Goal: Task Accomplishment & Management: Manage account settings

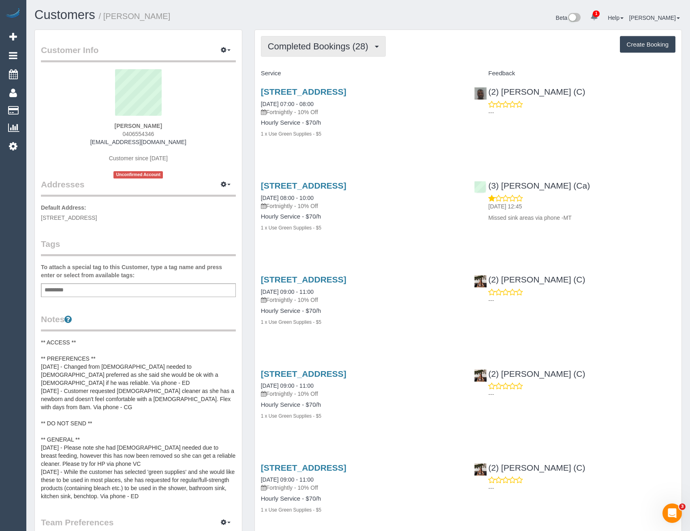
click at [357, 52] on button "Completed Bookings (28)" at bounding box center [323, 46] width 125 height 21
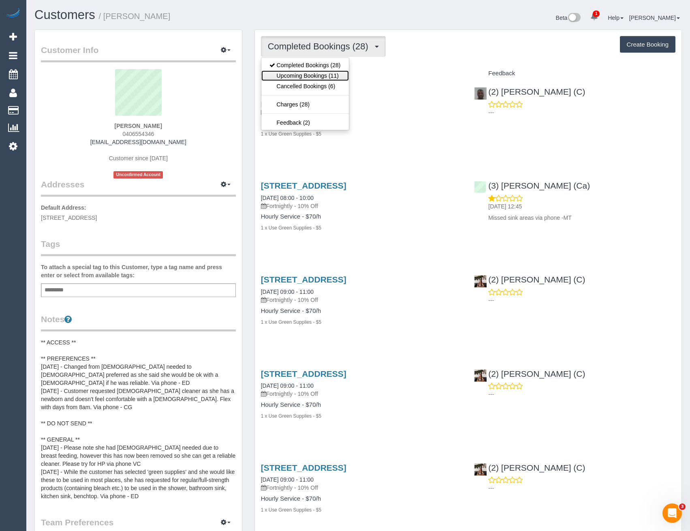
click at [333, 79] on link "Upcoming Bookings (11)" at bounding box center [304, 75] width 87 height 11
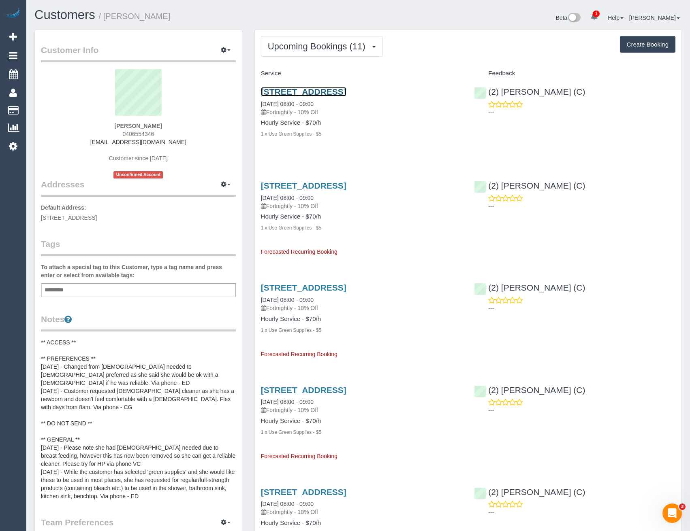
click at [346, 91] on link "4/7 Darlington Grove, Coburg, VIC 3058" at bounding box center [303, 91] width 85 height 9
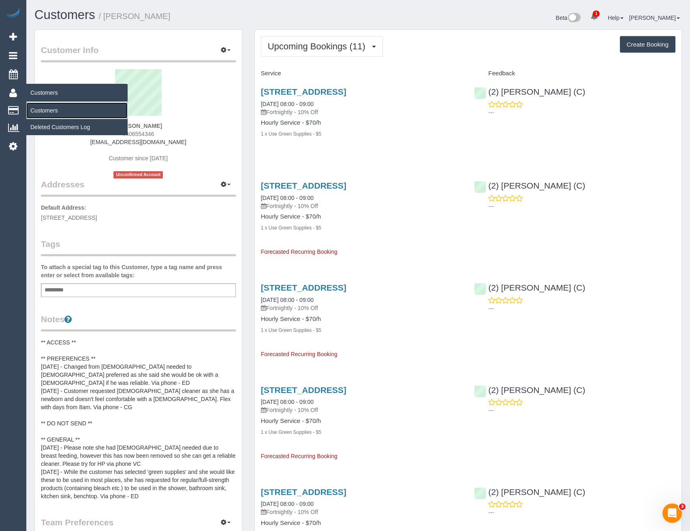
drag, startPoint x: 45, startPoint y: 111, endPoint x: 95, endPoint y: 100, distance: 50.7
click at [45, 111] on link "Customers" at bounding box center [76, 110] width 101 height 16
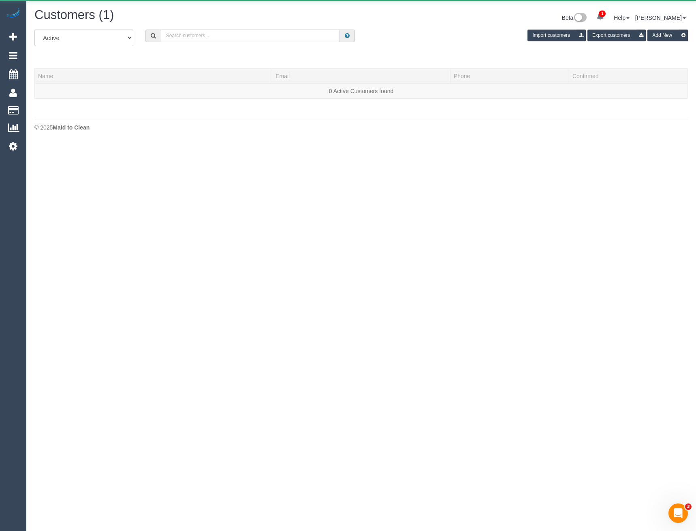
click at [200, 39] on input "text" at bounding box center [250, 36] width 179 height 13
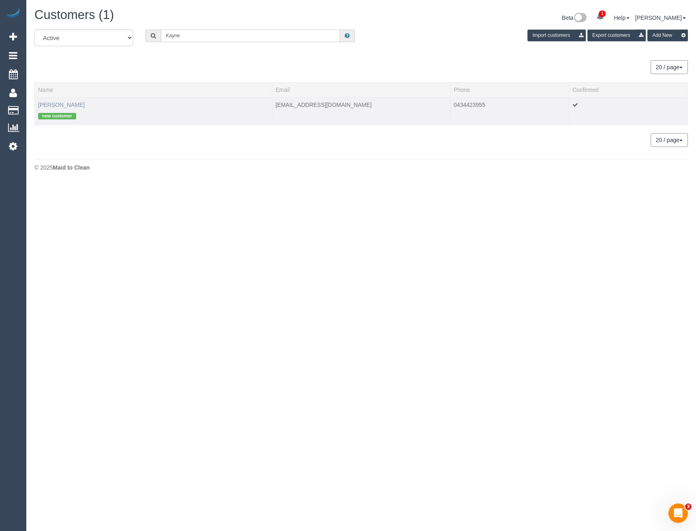
type input "Kayne"
click at [66, 102] on link "Kayne Schwal" at bounding box center [61, 105] width 47 height 6
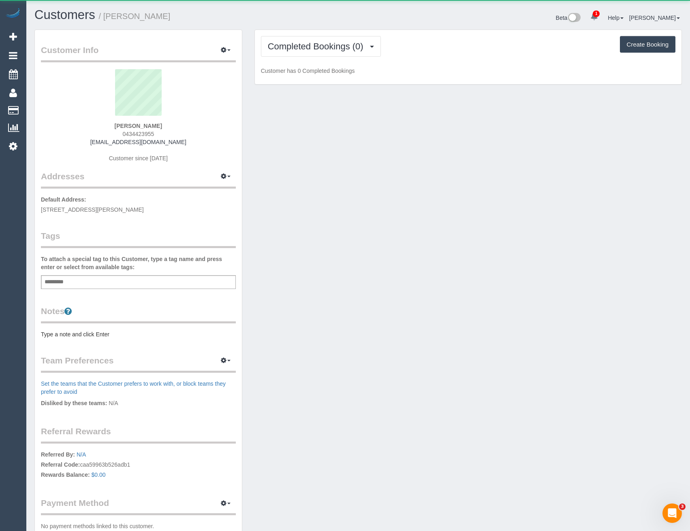
click at [320, 57] on div "Completed Bookings (0) Completed Bookings (0) Upcoming Bookings (1) Cancelled B…" at bounding box center [468, 57] width 427 height 55
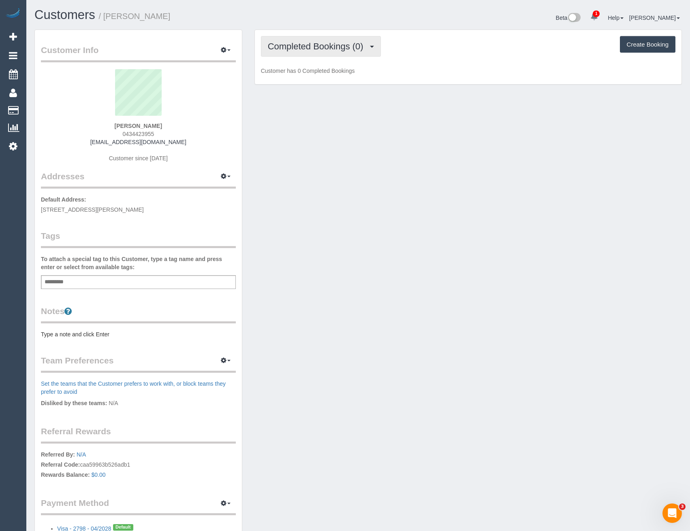
click at [320, 52] on button "Completed Bookings (0)" at bounding box center [321, 46] width 120 height 21
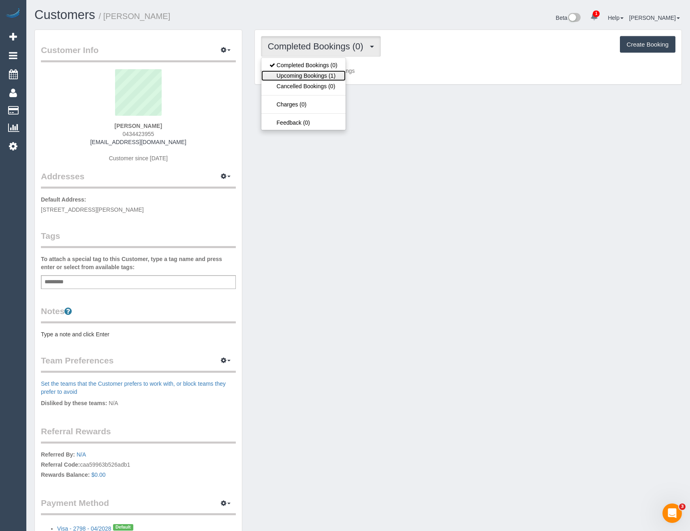
click at [310, 80] on link "Upcoming Bookings (1)" at bounding box center [303, 75] width 84 height 11
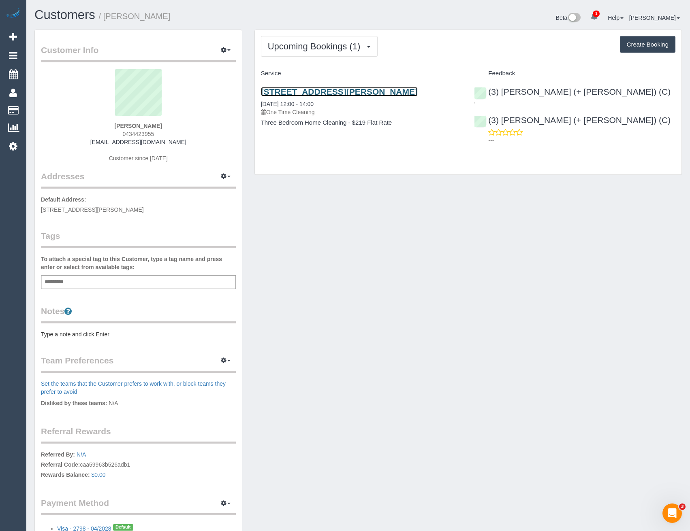
click at [380, 90] on link "105 Cecil Street, Fitzroy, VIC 3065" at bounding box center [339, 91] width 157 height 9
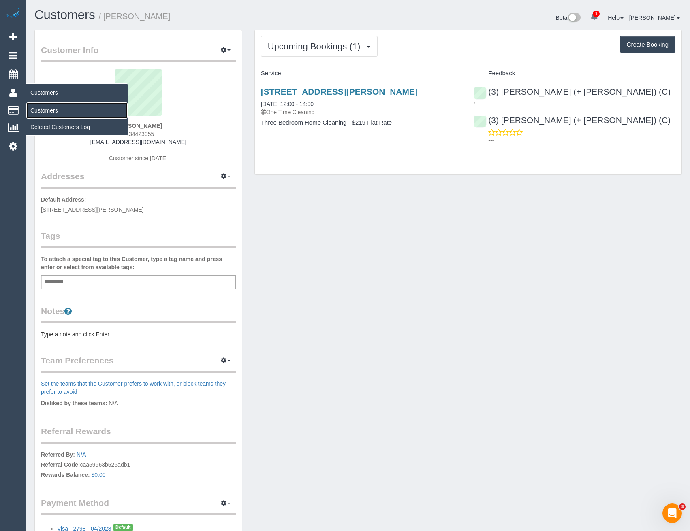
click at [45, 107] on link "Customers" at bounding box center [76, 110] width 101 height 16
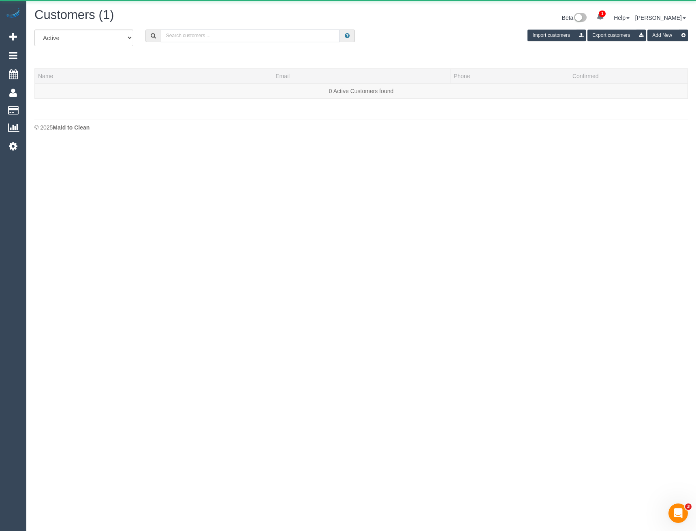
click at [211, 36] on input "text" at bounding box center [250, 36] width 179 height 13
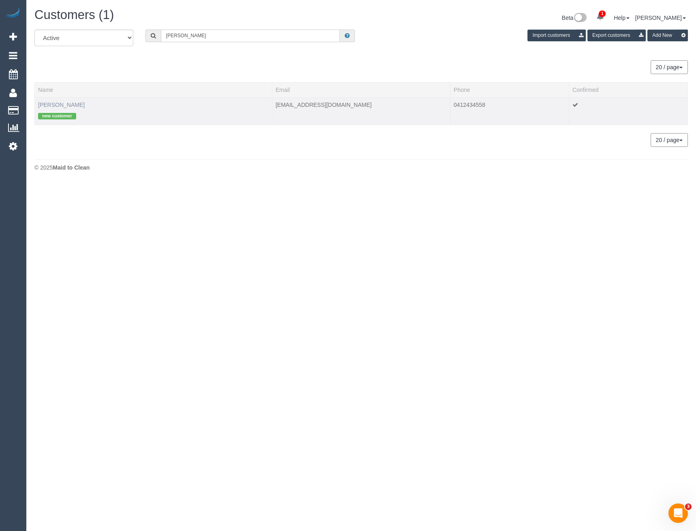
type input "Chris rus"
click at [52, 104] on link "Chris Russell" at bounding box center [61, 105] width 47 height 6
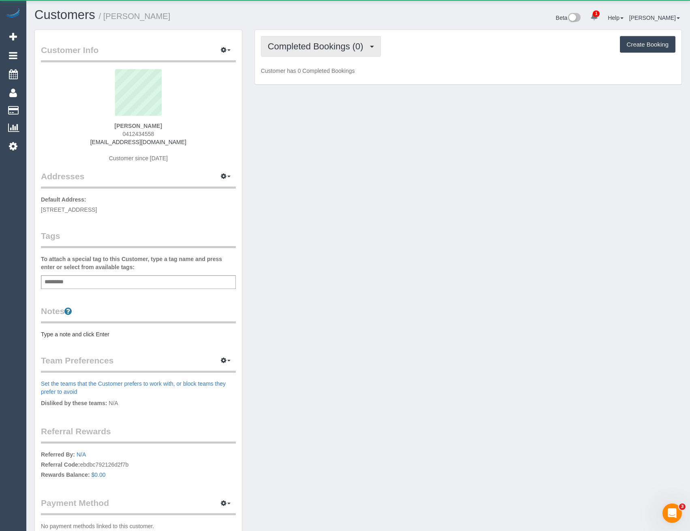
click at [326, 46] on span "Completed Bookings (0)" at bounding box center [318, 46] width 100 height 10
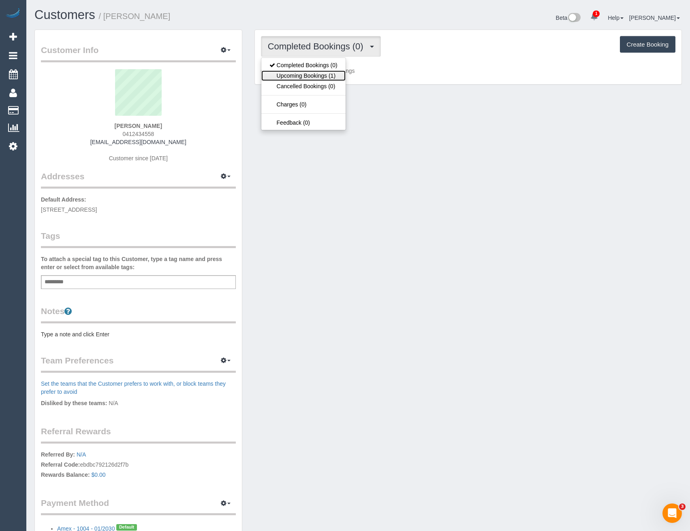
click at [321, 75] on link "Upcoming Bookings (1)" at bounding box center [303, 75] width 84 height 11
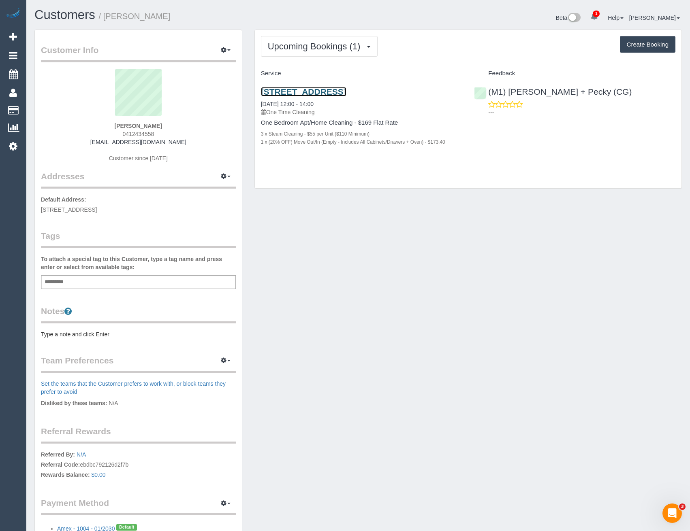
click at [346, 91] on link "4 Acacia Place, 106, Abbotsford, VIC 3067" at bounding box center [303, 91] width 85 height 9
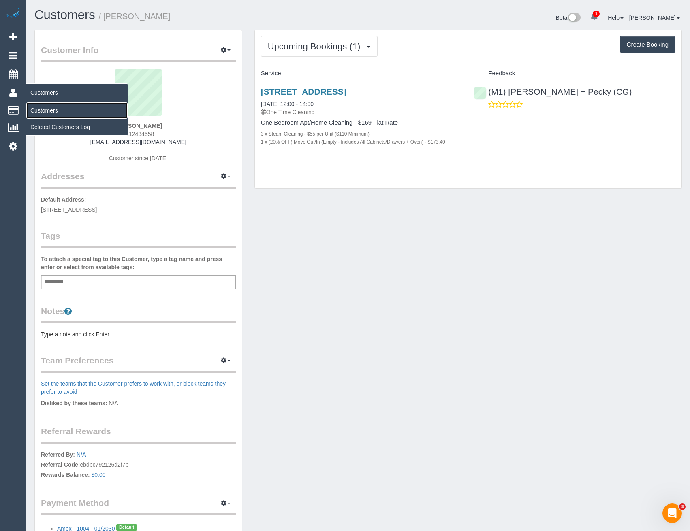
click at [57, 111] on link "Customers" at bounding box center [76, 110] width 101 height 16
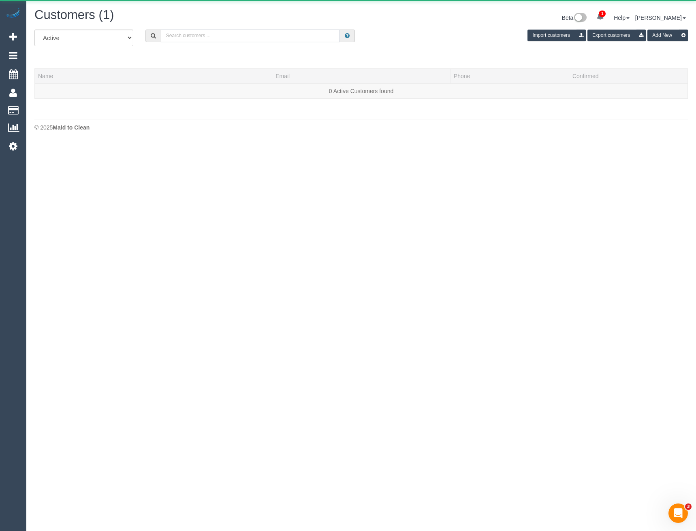
click at [252, 40] on input "text" at bounding box center [250, 36] width 179 height 13
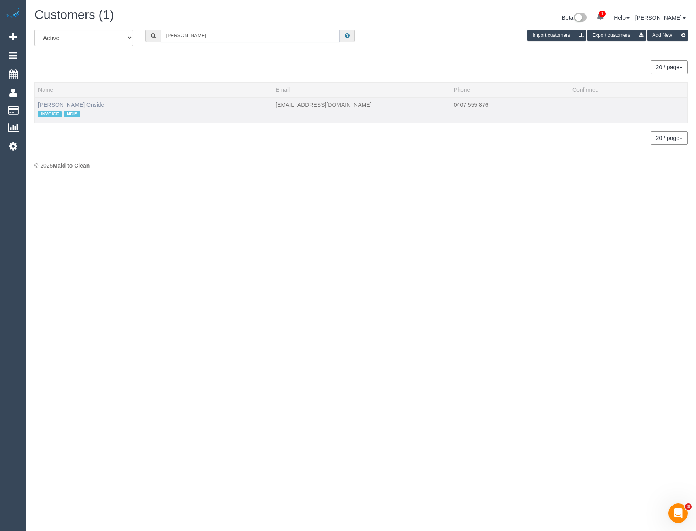
type input "Abigail wa"
click at [70, 104] on link "Abigail Walker Onside" at bounding box center [71, 105] width 66 height 6
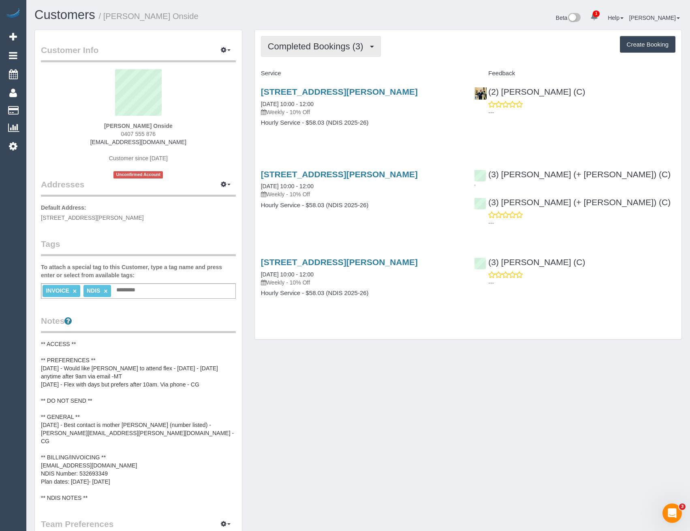
click at [319, 46] on span "Completed Bookings (3)" at bounding box center [318, 46] width 100 height 10
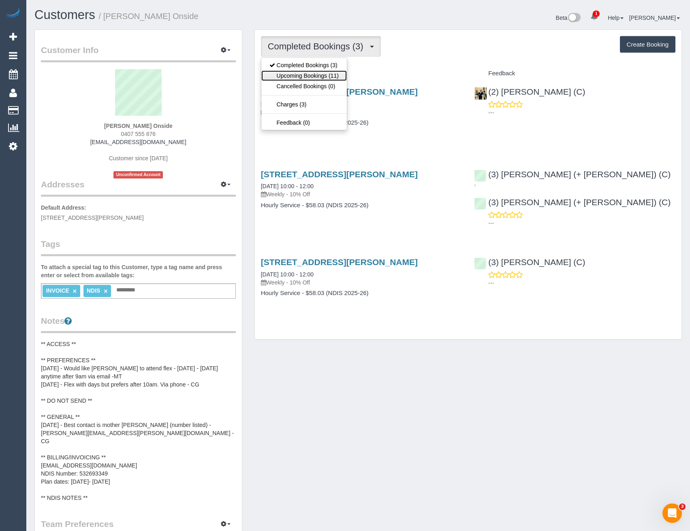
click at [325, 76] on link "Upcoming Bookings (11)" at bounding box center [303, 75] width 85 height 11
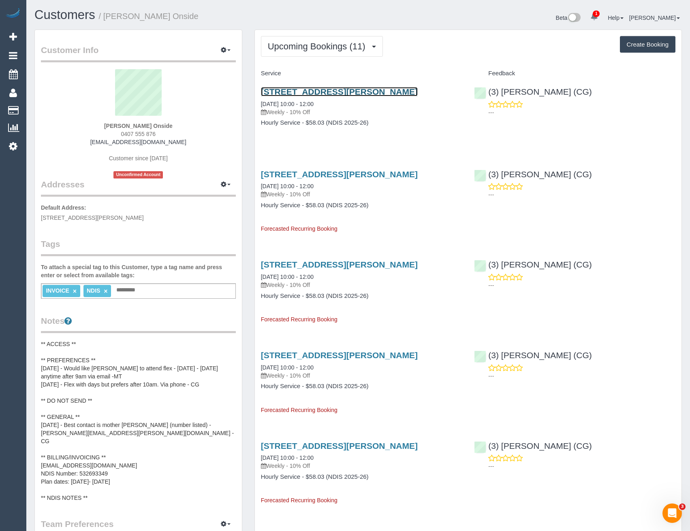
click at [355, 90] on link "37 Wilkins Street, Yarraville, VIC 3013" at bounding box center [339, 91] width 157 height 9
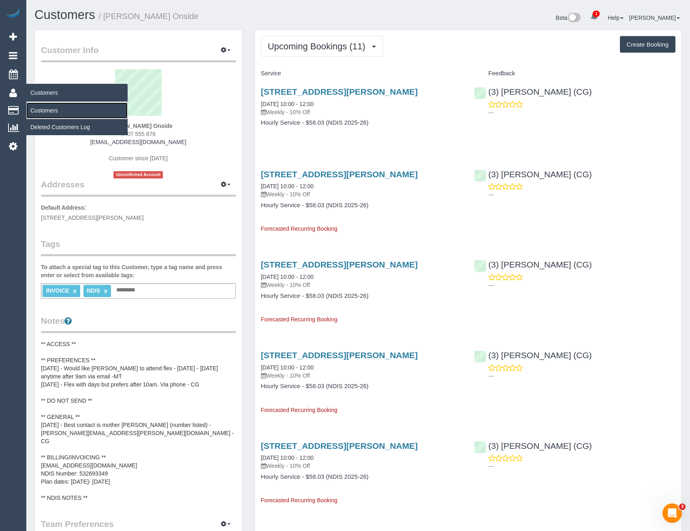
click at [41, 111] on link "Customers" at bounding box center [76, 110] width 101 height 16
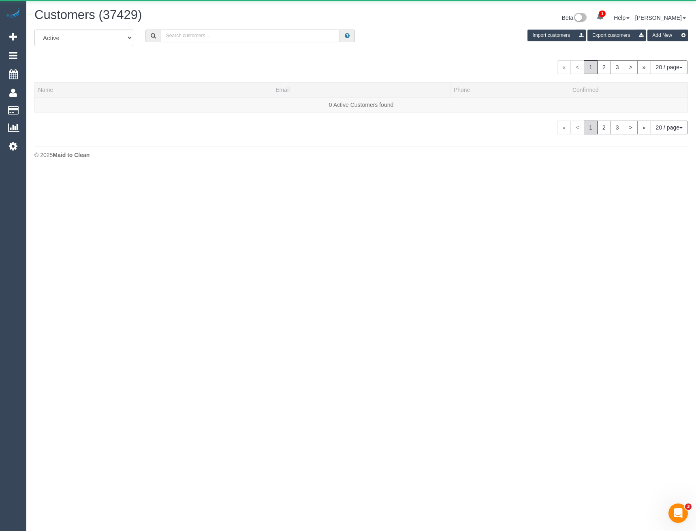
click at [222, 38] on input "text" at bounding box center [250, 36] width 179 height 13
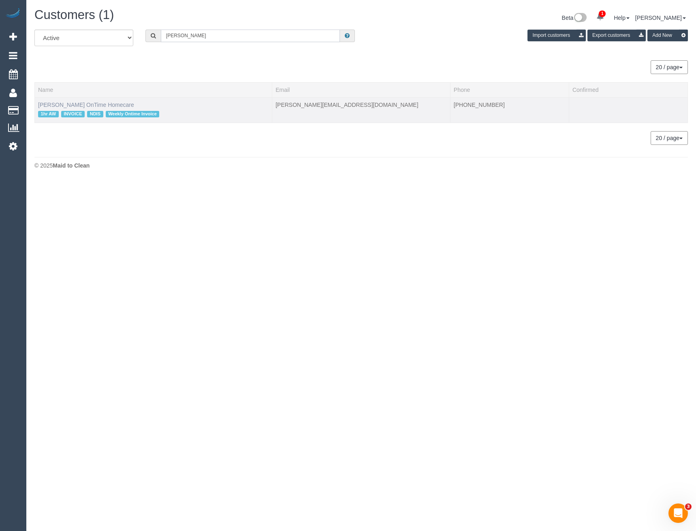
type input "Xavier mic"
click at [101, 102] on link "Xavier Micallef OnTime Homecare" at bounding box center [86, 105] width 96 height 6
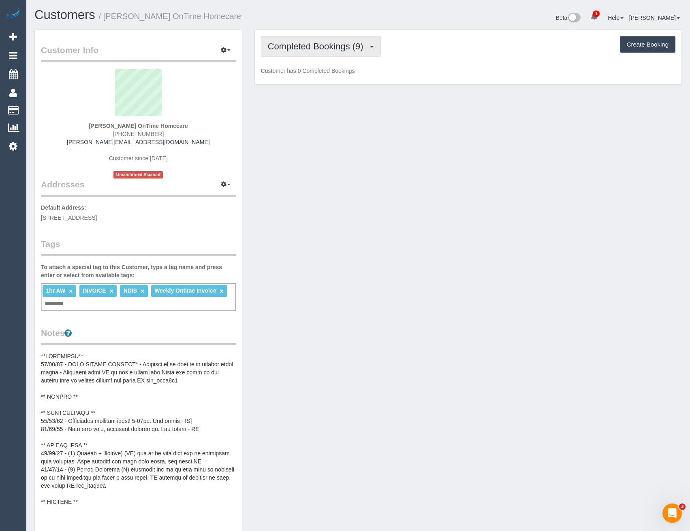
click at [345, 50] on span "Completed Bookings (9)" at bounding box center [318, 46] width 100 height 10
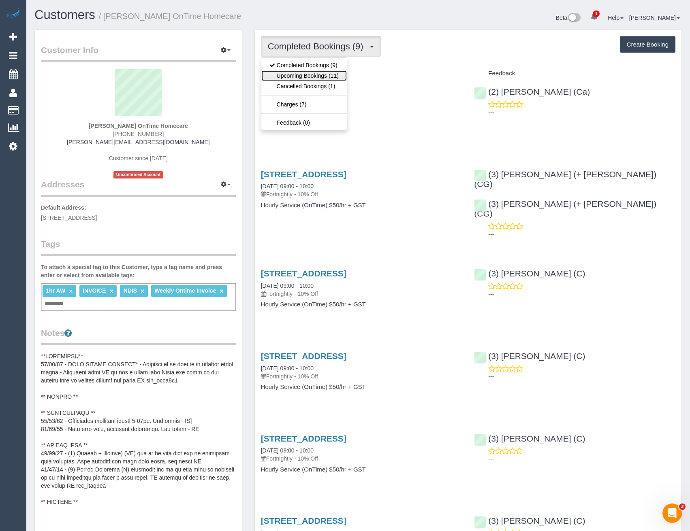
click at [333, 78] on link "Upcoming Bookings (11)" at bounding box center [303, 75] width 85 height 11
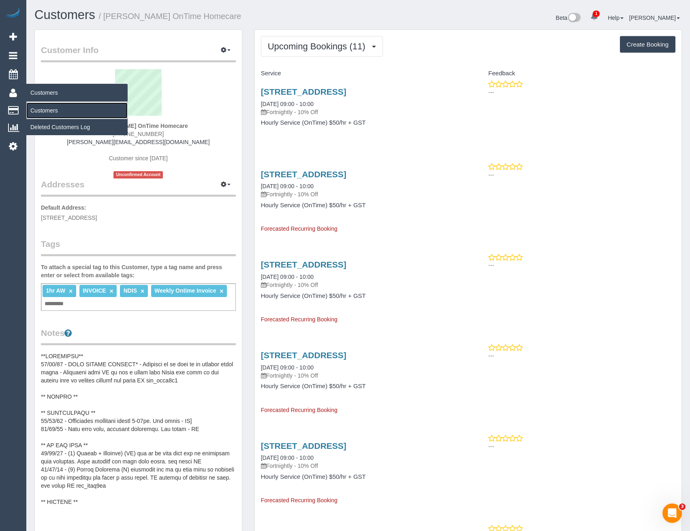
drag, startPoint x: 56, startPoint y: 111, endPoint x: 79, endPoint y: 106, distance: 24.0
click at [55, 111] on link "Customers" at bounding box center [76, 110] width 101 height 16
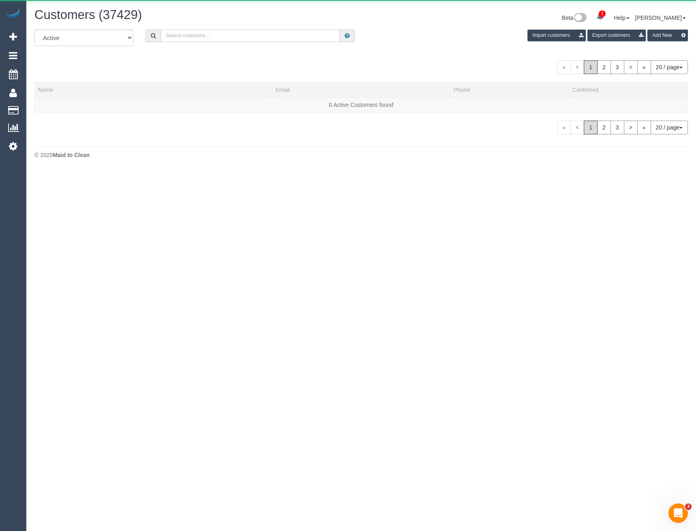
click at [238, 32] on input "text" at bounding box center [250, 36] width 179 height 13
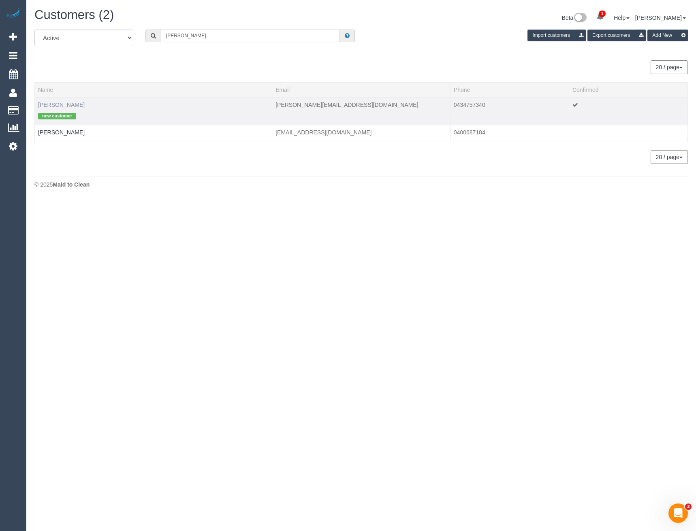
type input "Hanna R"
click at [56, 105] on link "Hanna Raji" at bounding box center [61, 105] width 47 height 6
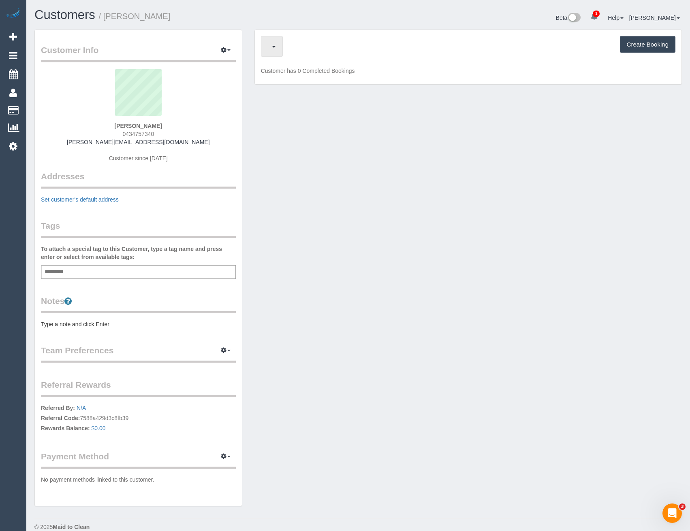
click at [272, 50] on span "button" at bounding box center [270, 46] width 4 height 10
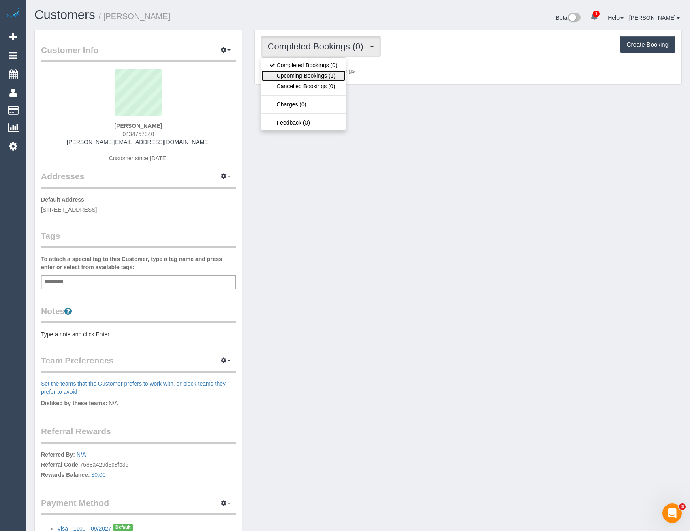
click at [327, 79] on link "Upcoming Bookings (1)" at bounding box center [303, 75] width 84 height 11
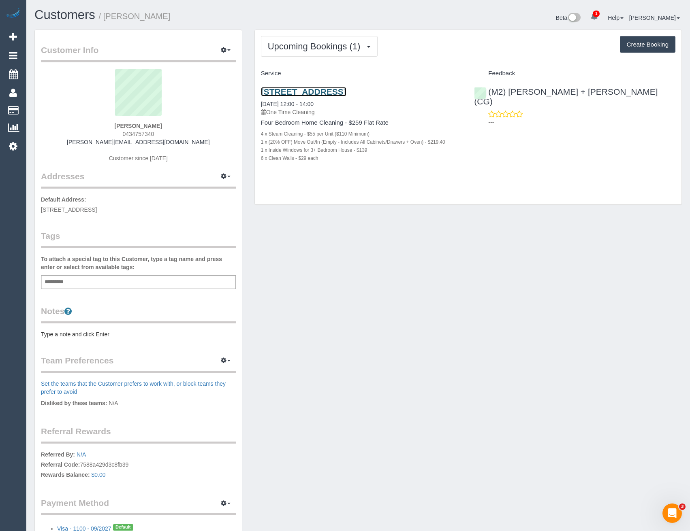
click at [346, 92] on link "48 Latitude Promenade, Truganina, VIC 3029" at bounding box center [303, 91] width 85 height 9
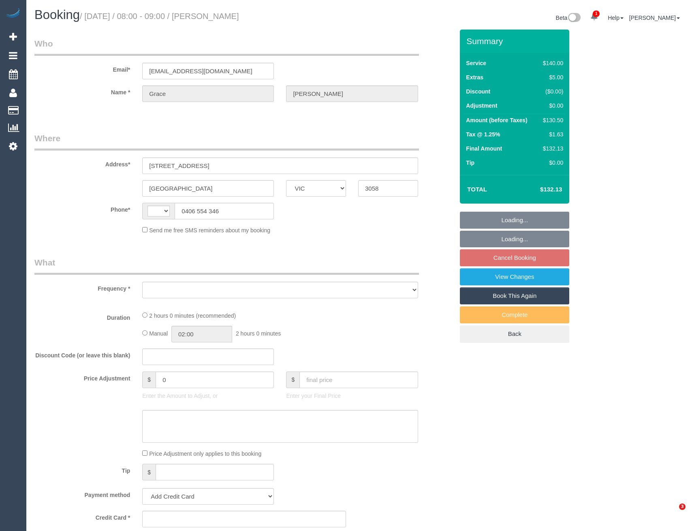
select select "VIC"
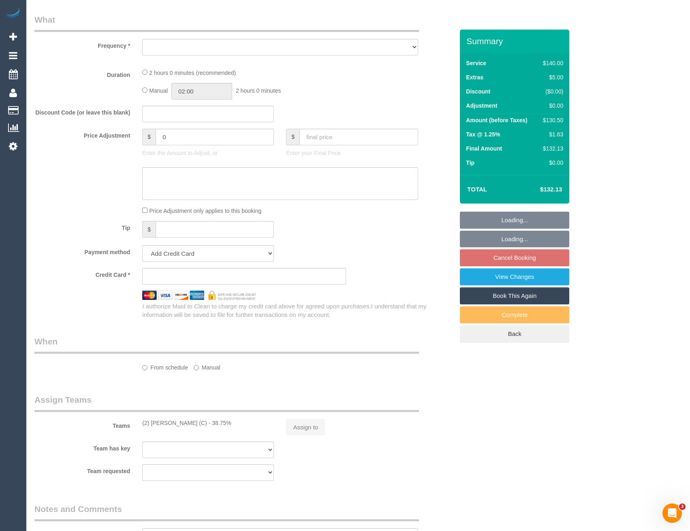
select select "string:AU"
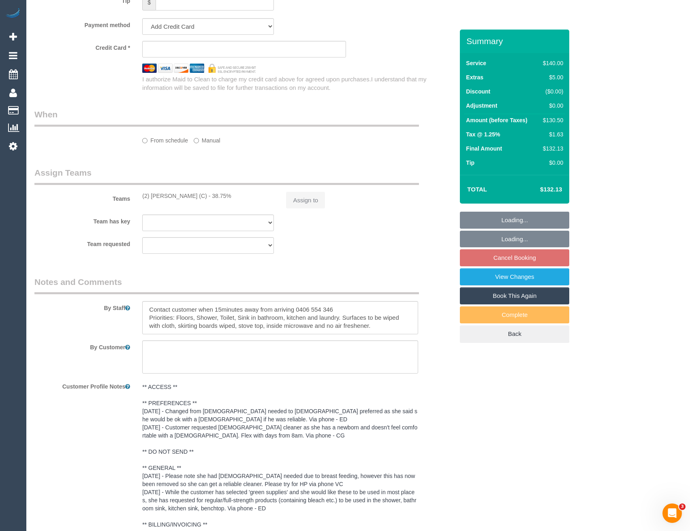
select select "object:576"
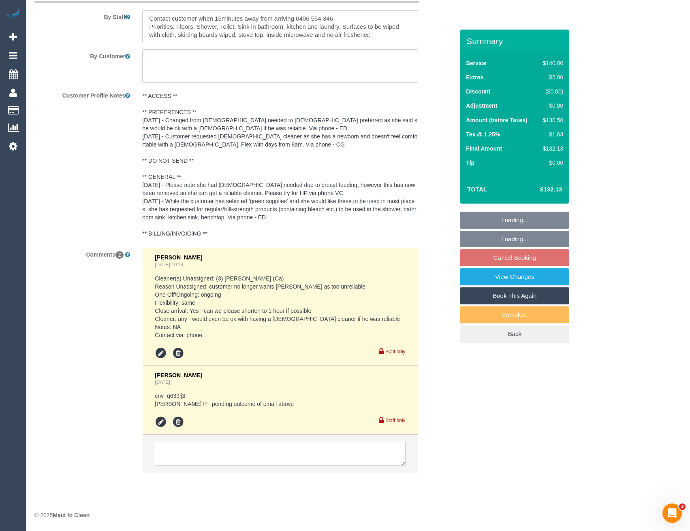
select select "string:stripe-pm_1PV5gT2GScqysDRVmCd6OCHO"
select select "number:27"
select select "number:14"
select select "number:19"
select select "number:22"
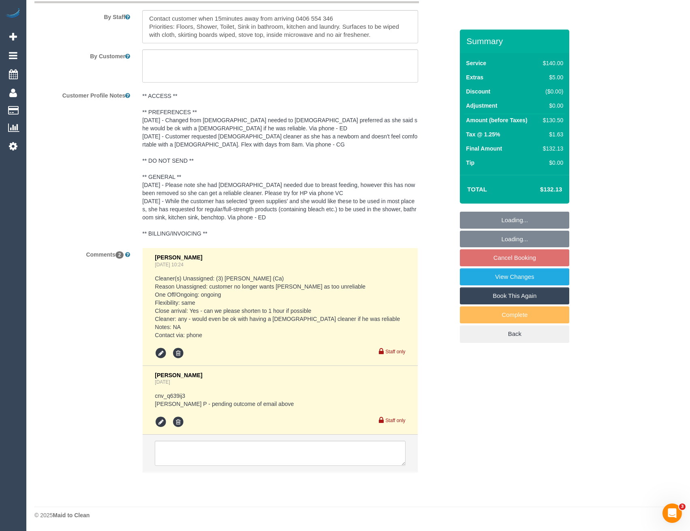
select select "number:35"
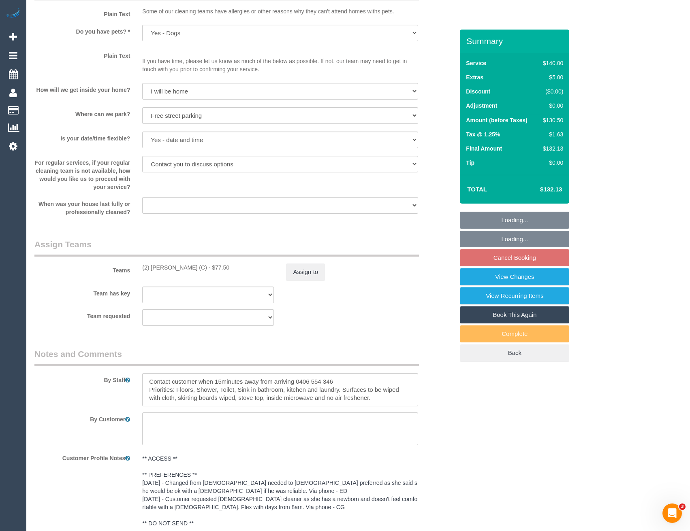
select select "object:1613"
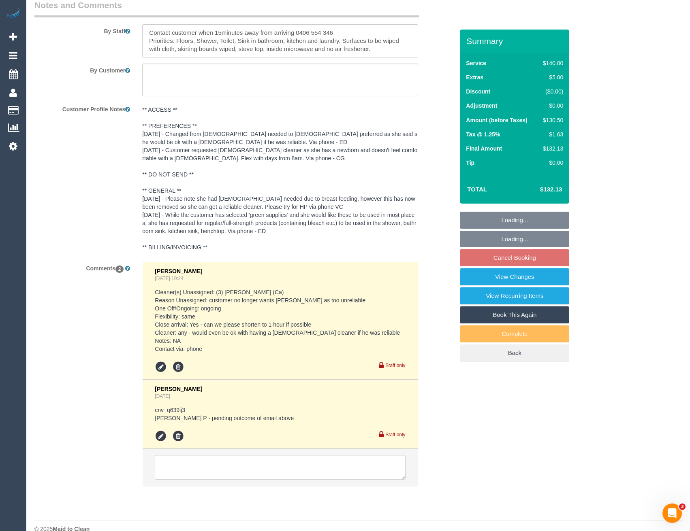
scroll to position [1362, 0]
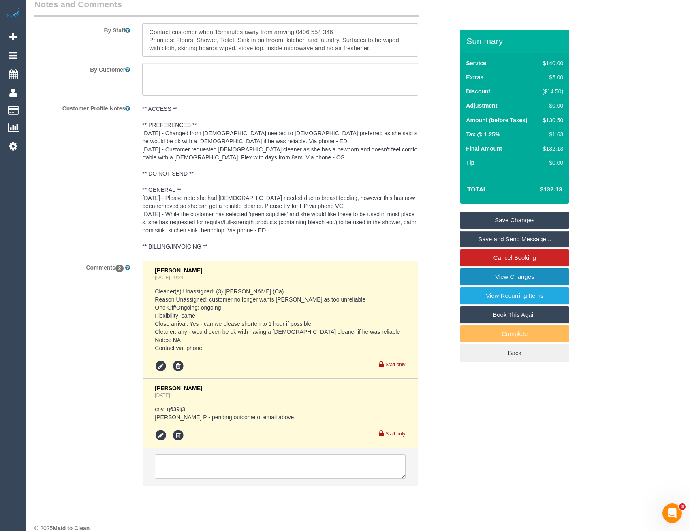
click at [500, 281] on link "View Changes" at bounding box center [514, 277] width 109 height 17
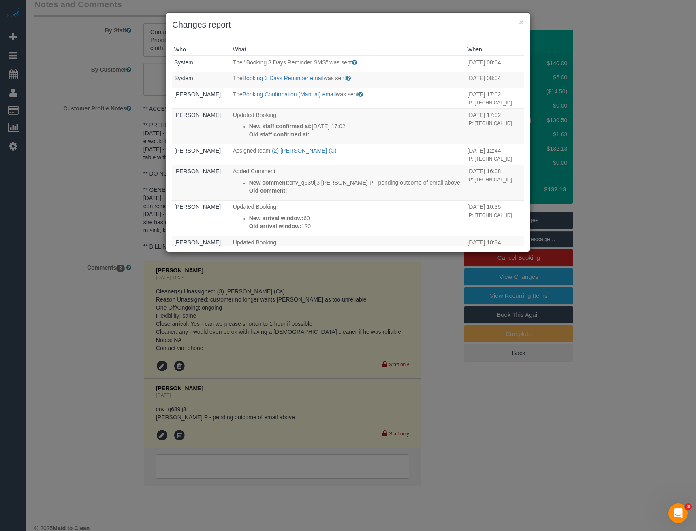
click at [359, 363] on div "× Changes report Who What When System The "Booking 3 Days Reminder SMS" was sen…" at bounding box center [348, 265] width 696 height 531
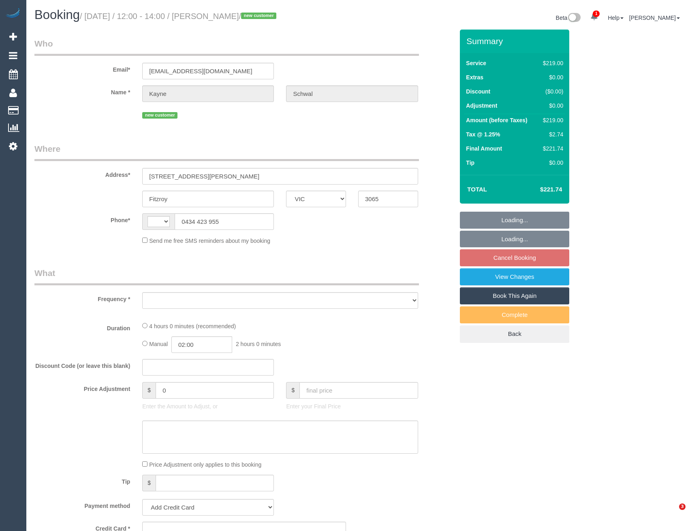
select select "VIC"
select select "string:AU"
select select "object:727"
select select "string:stripe-pm_1S3Q132GScqysDRVZQa5fi2o"
select select "number:27"
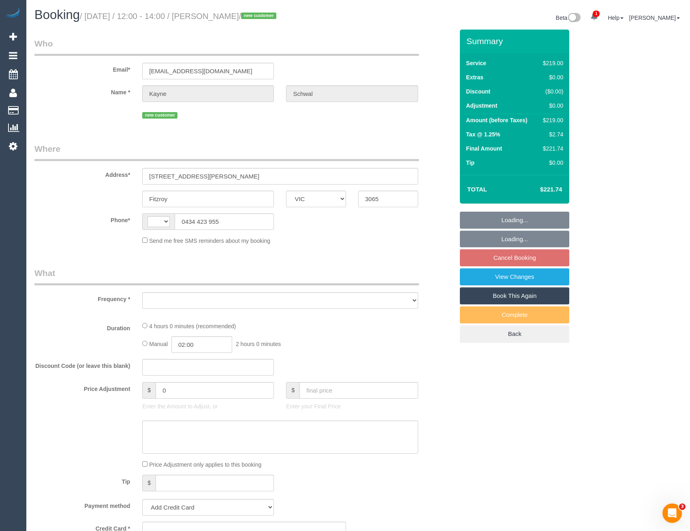
select select "number:14"
select select "number:19"
select select "number:24"
select select "number:35"
select select "number:12"
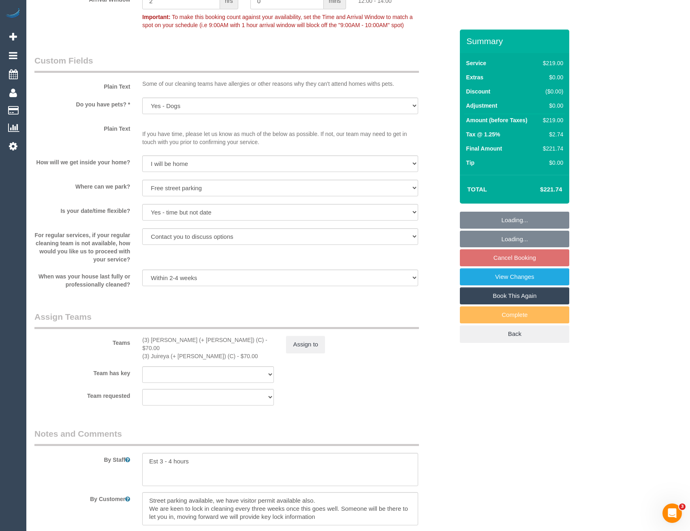
scroll to position [1169, 0]
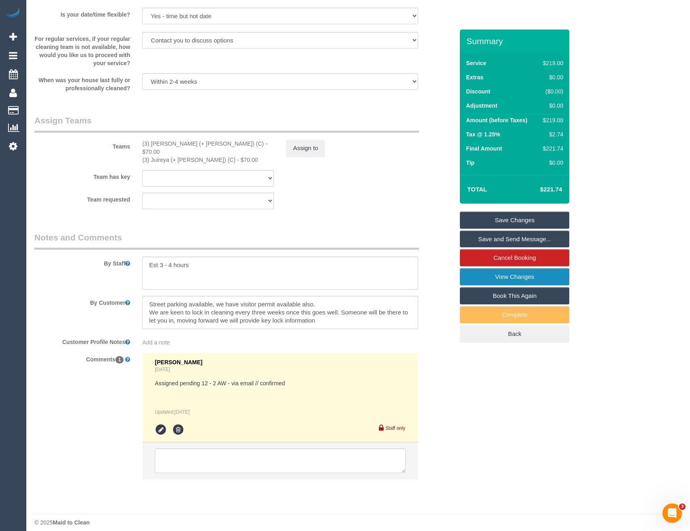
click at [525, 279] on link "View Changes" at bounding box center [514, 277] width 109 height 17
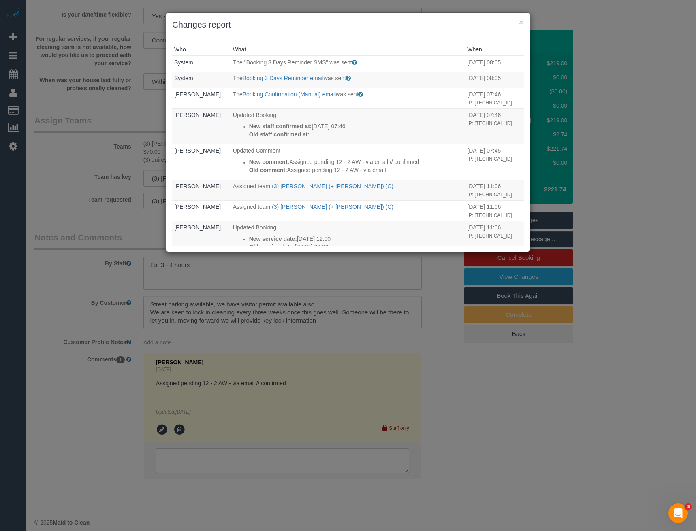
click at [363, 299] on div "× Changes report Who What When System The "Booking 3 Days Reminder SMS" was sen…" at bounding box center [348, 265] width 696 height 531
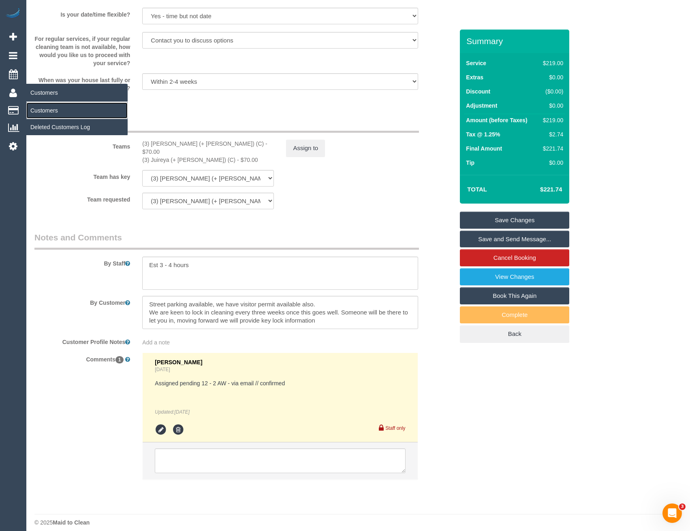
drag, startPoint x: 49, startPoint y: 112, endPoint x: 79, endPoint y: 117, distance: 30.5
click at [49, 112] on link "Customers" at bounding box center [76, 110] width 101 height 16
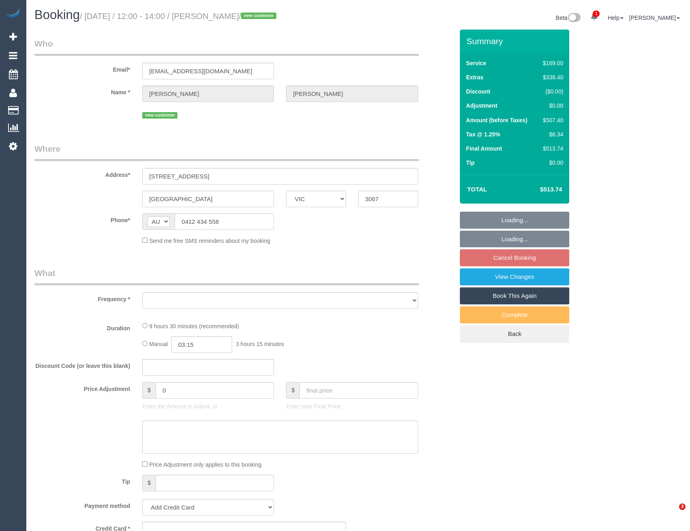
select select "VIC"
select select "string:stripe-pm_1S2nlZ2GScqysDRVqQYYNbBa"
select select "number:28"
select select "number:14"
select select "number:20"
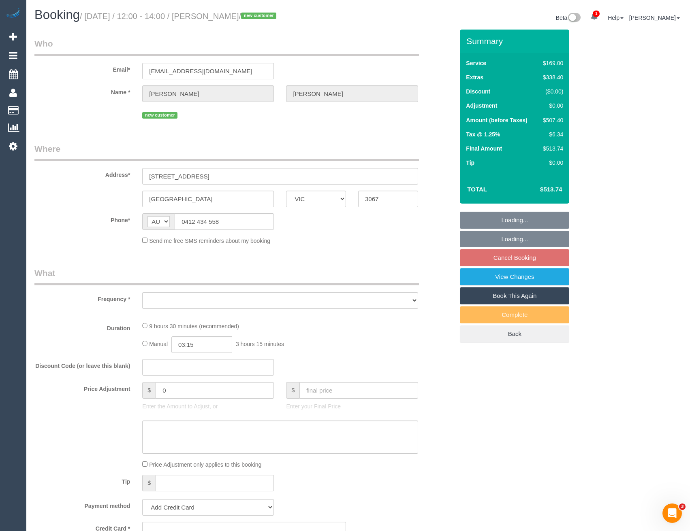
select select "number:22"
select select "number:26"
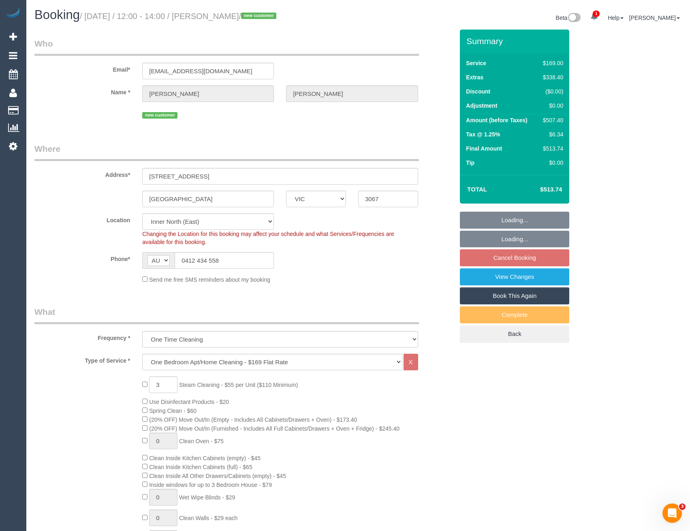
select select "object:1648"
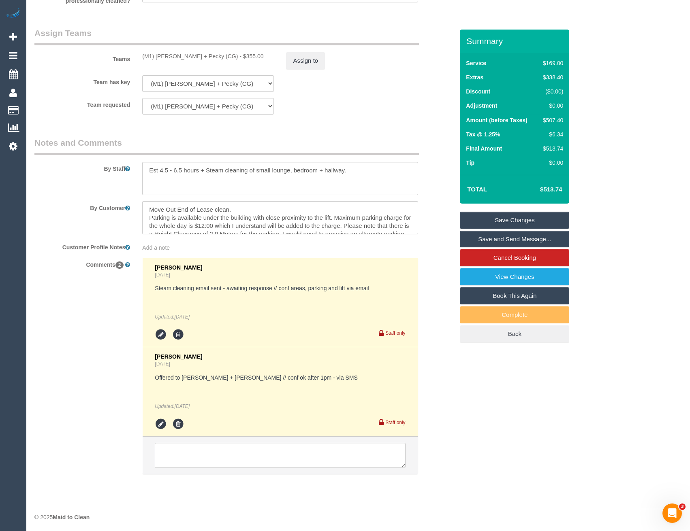
scroll to position [1258, 0]
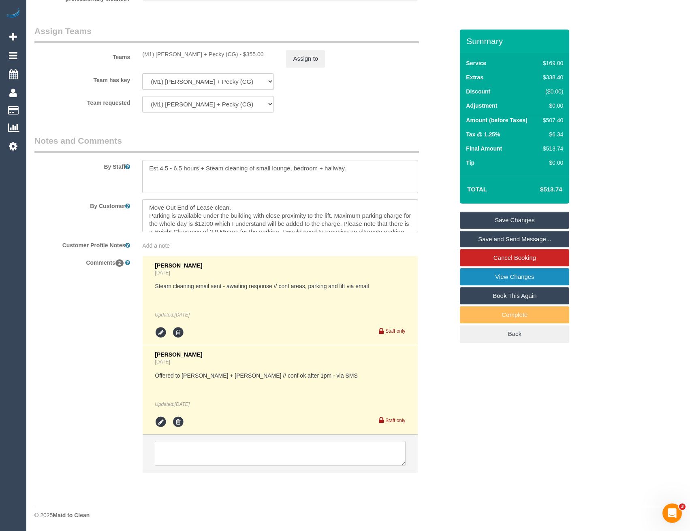
click at [518, 279] on link "View Changes" at bounding box center [514, 277] width 109 height 17
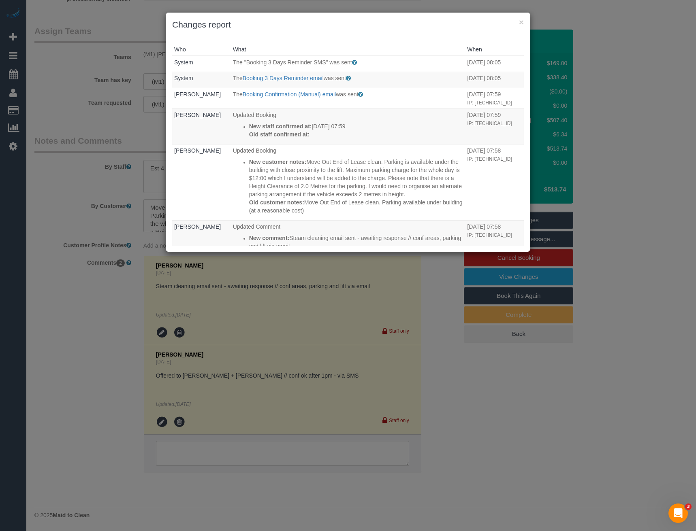
click at [440, 350] on div "× Changes report Who What When System The "Booking 3 Days Reminder SMS" was sen…" at bounding box center [348, 265] width 696 height 531
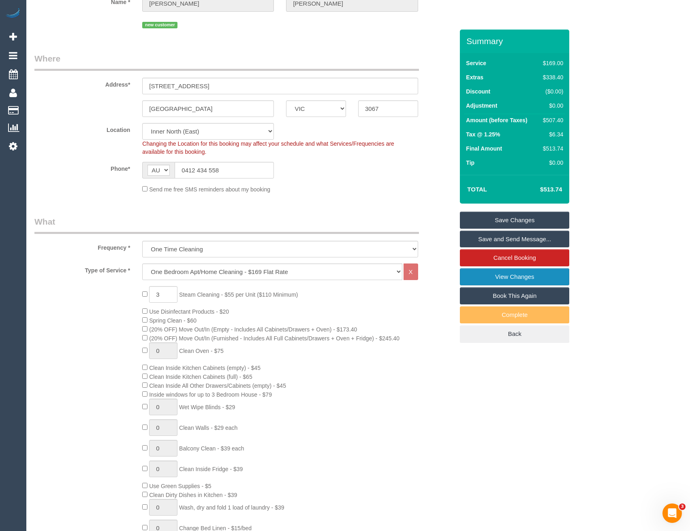
scroll to position [0, 0]
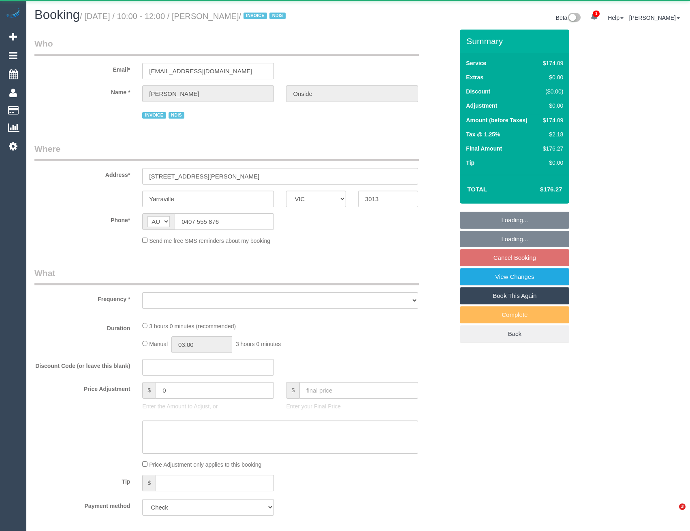
select select "VIC"
select select "object:534"
select select "number:30"
select select "number:14"
select select "number:19"
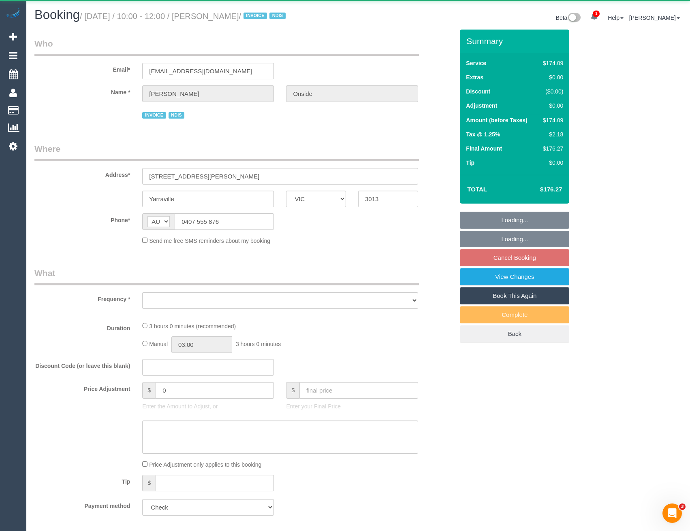
select select "number:36"
select select "number:34"
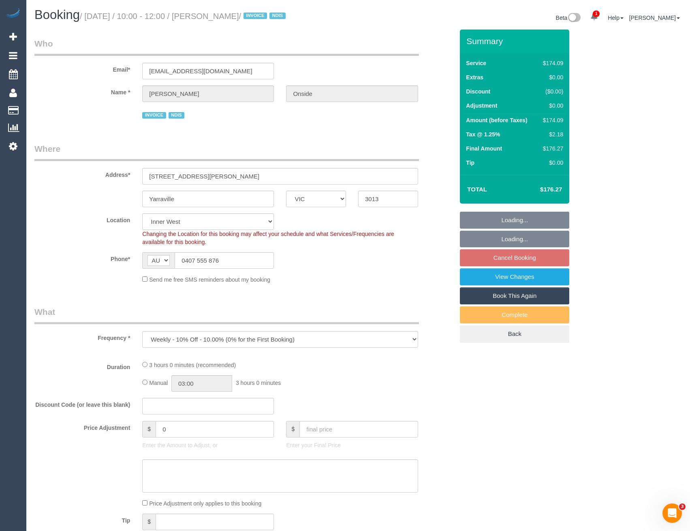
select select "object:1370"
select select "spot1"
select select "180"
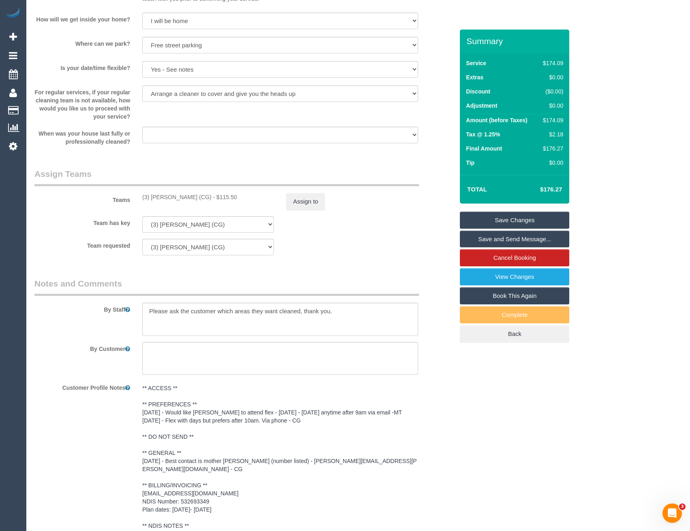
scroll to position [926, 0]
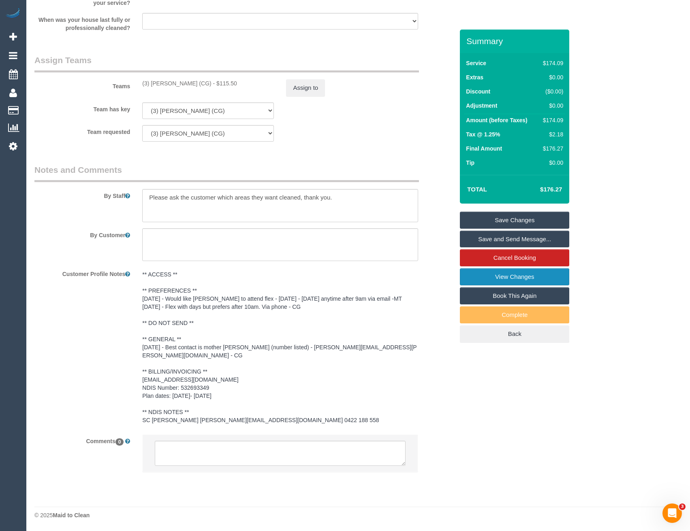
click at [488, 286] on link "View Changes" at bounding box center [514, 277] width 109 height 17
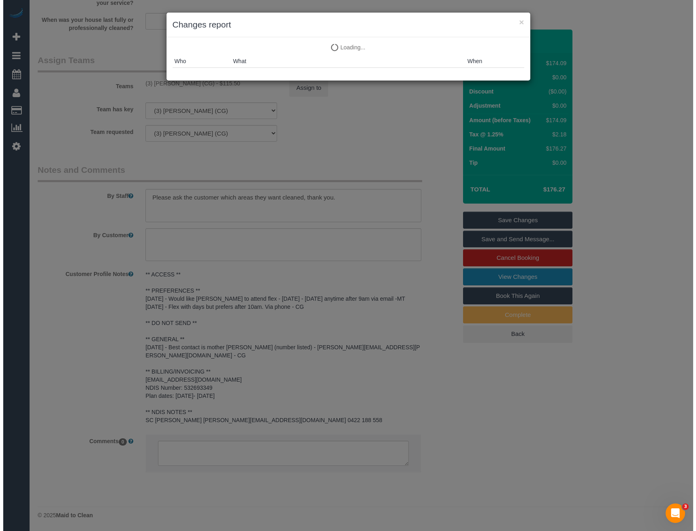
scroll to position [916, 0]
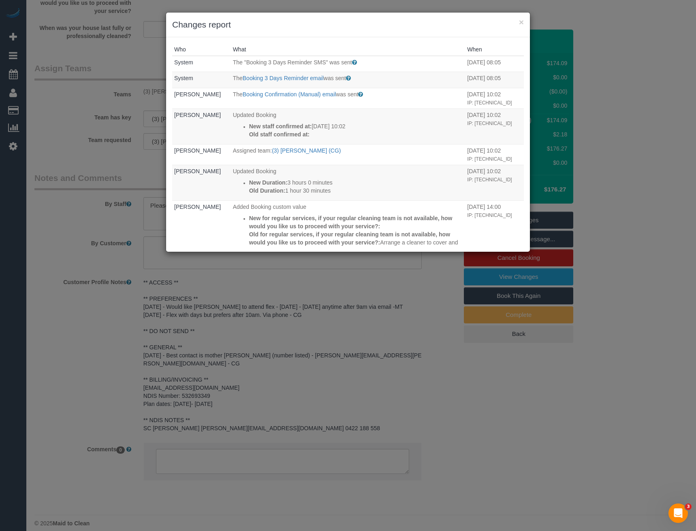
click at [314, 390] on div "× Changes report Who What When System The "Booking 3 Days Reminder SMS" was sen…" at bounding box center [348, 265] width 696 height 531
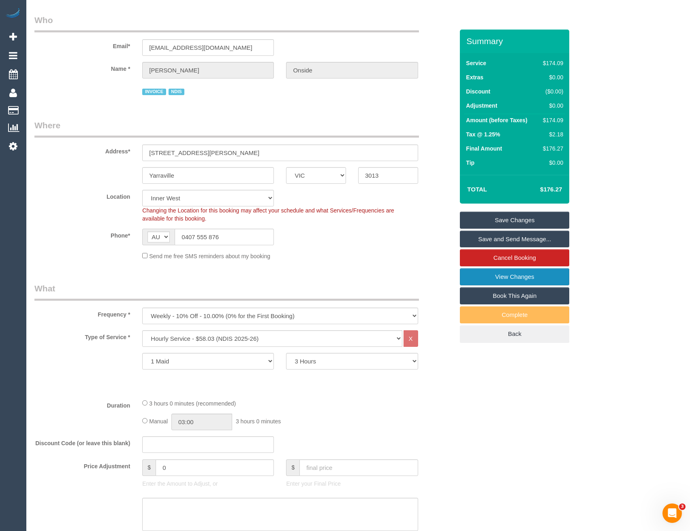
scroll to position [0, 0]
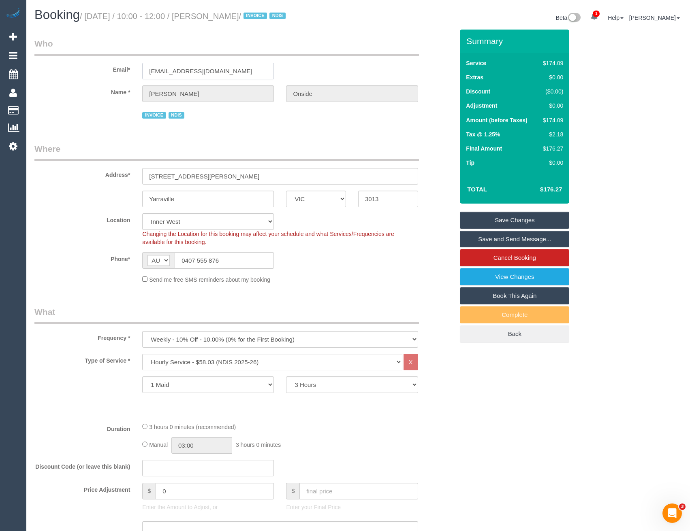
drag, startPoint x: 219, startPoint y: 84, endPoint x: 128, endPoint y: 86, distance: 91.2
click at [128, 79] on div "Email* [EMAIL_ADDRESS][DOMAIN_NAME]" at bounding box center [243, 59] width 431 height 42
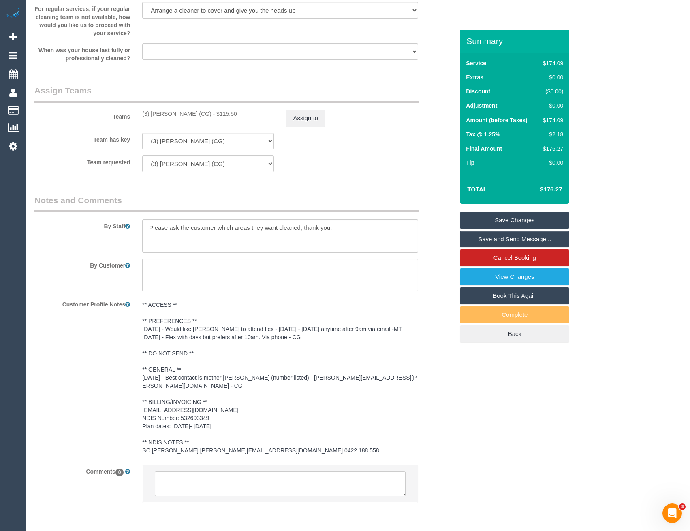
scroll to position [926, 0]
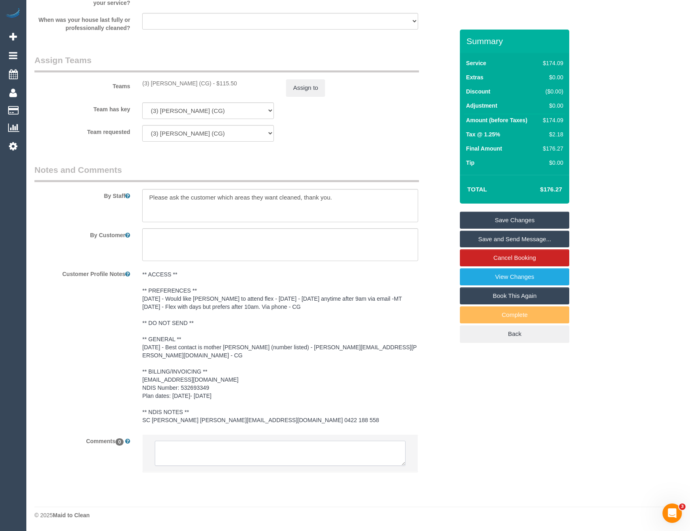
click at [239, 456] on textarea at bounding box center [280, 453] width 250 height 25
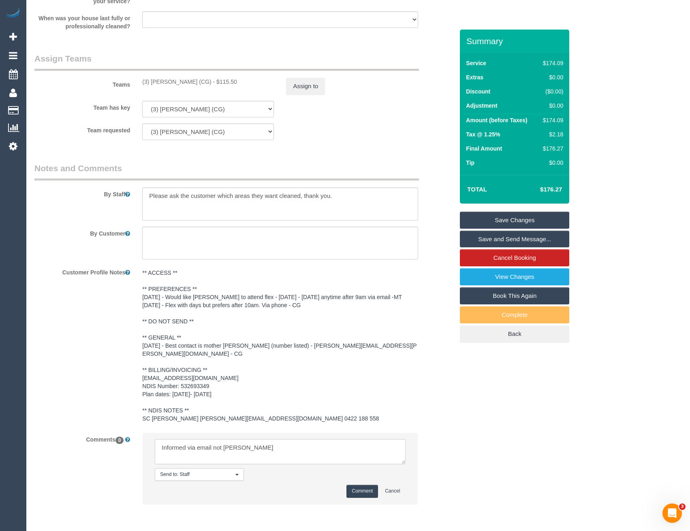
type textarea "Informed via email not [PERSON_NAME]"
click at [360, 491] on button "Comment" at bounding box center [362, 491] width 32 height 13
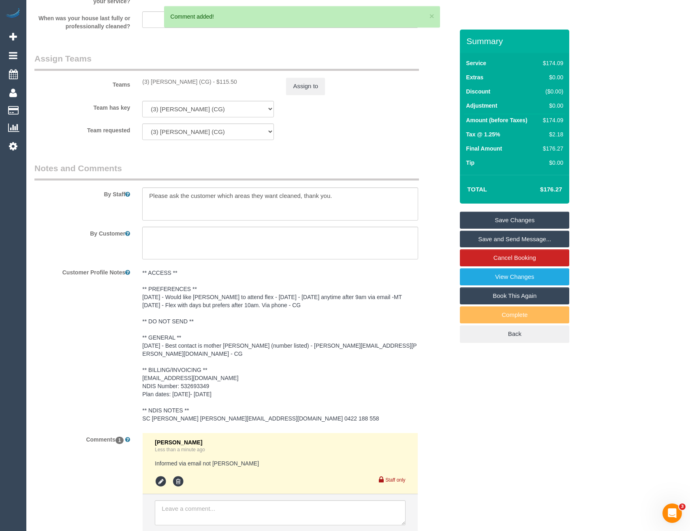
click at [201, 299] on pre "** ACCESS ** ** PREFERENCES ** [DATE] - Would like [PERSON_NAME] to attend flex…" at bounding box center [279, 346] width 275 height 154
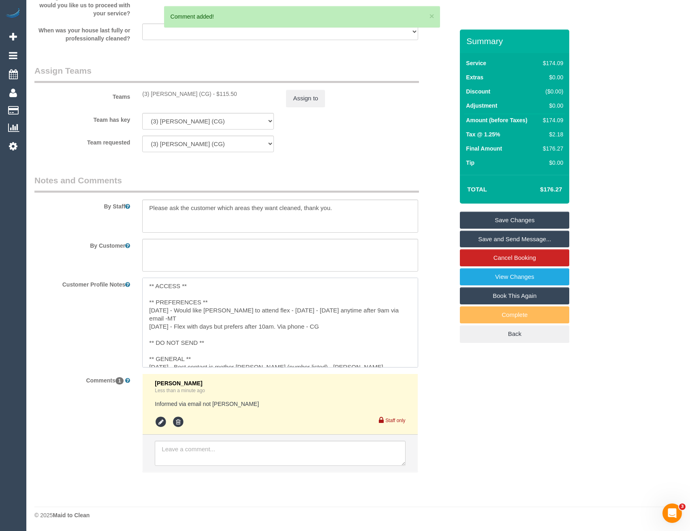
click at [213, 302] on textarea "** ACCESS ** ** PREFERENCES ** [DATE] - Would like [PERSON_NAME] to attend flex…" at bounding box center [279, 323] width 275 height 90
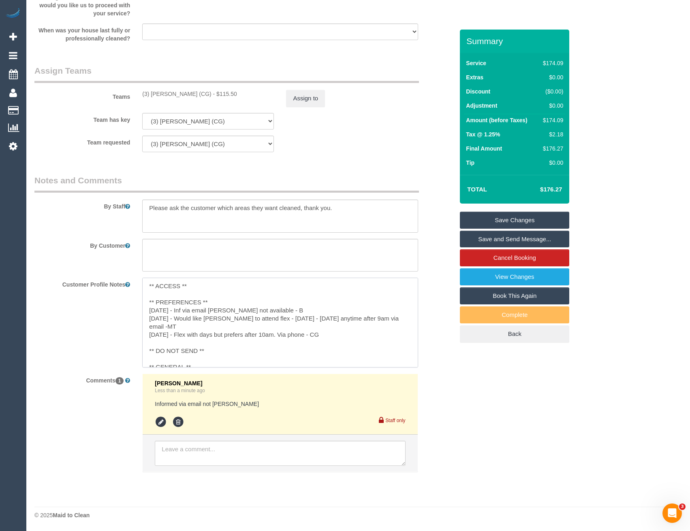
type textarea "** ACCESS ** ** PREFERENCES ** [DATE] - Inf via email [PERSON_NAME] not availab…"
click at [216, 258] on textarea at bounding box center [279, 255] width 275 height 33
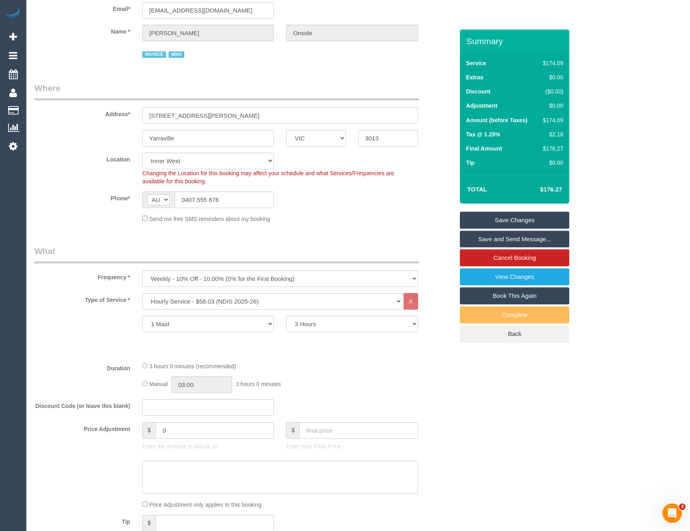
scroll to position [0, 0]
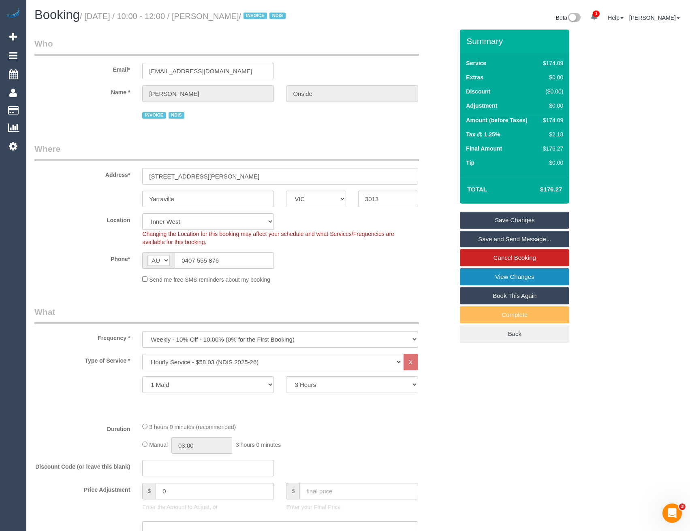
click at [512, 286] on link "View Changes" at bounding box center [514, 277] width 109 height 17
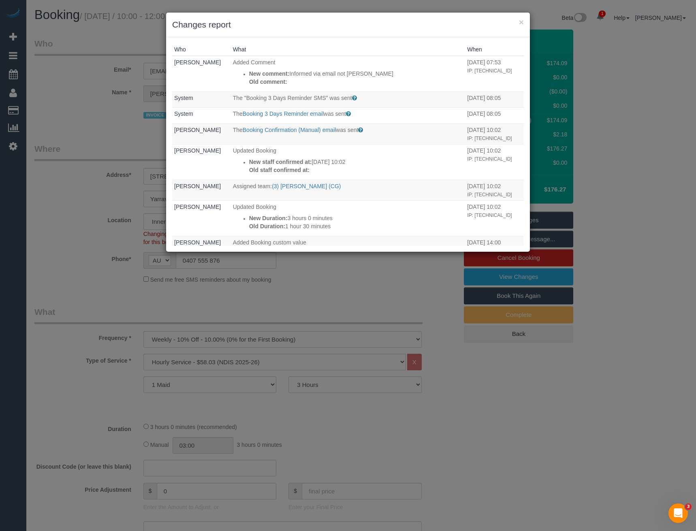
click at [356, 295] on div "× Changes report Who What When [PERSON_NAME] Added Comment New comment: Informe…" at bounding box center [348, 265] width 696 height 531
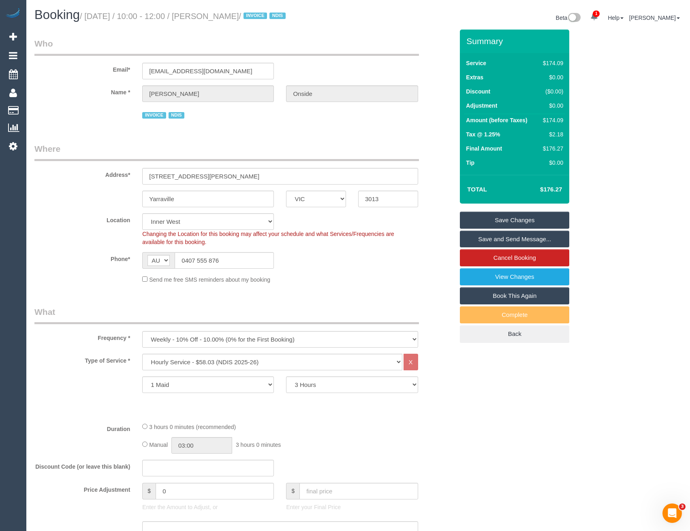
click at [507, 221] on div "Summary Service $174.09 Extras $0.00 Discount ($0.00) Adjustment $0.00 Amount (…" at bounding box center [514, 195] width 109 height 330
click at [506, 229] on link "Save Changes" at bounding box center [514, 220] width 109 height 17
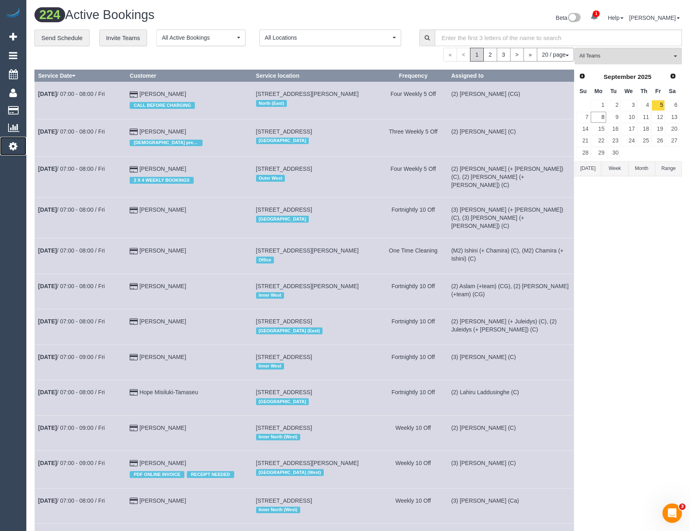
click at [16, 151] on link "Settings" at bounding box center [13, 146] width 26 height 19
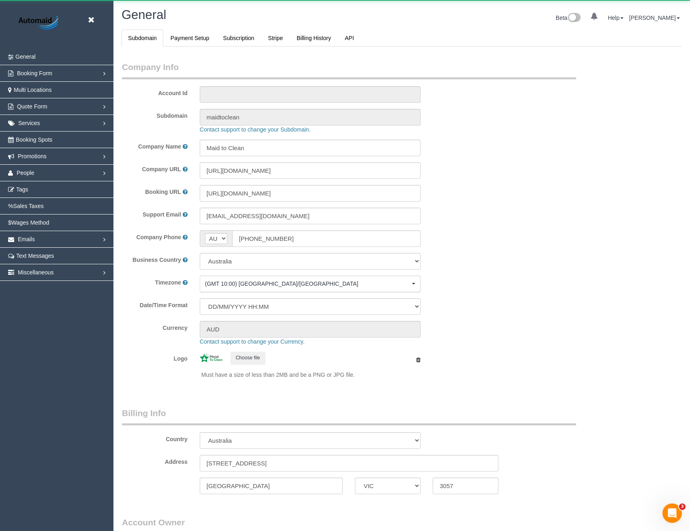
select select "1"
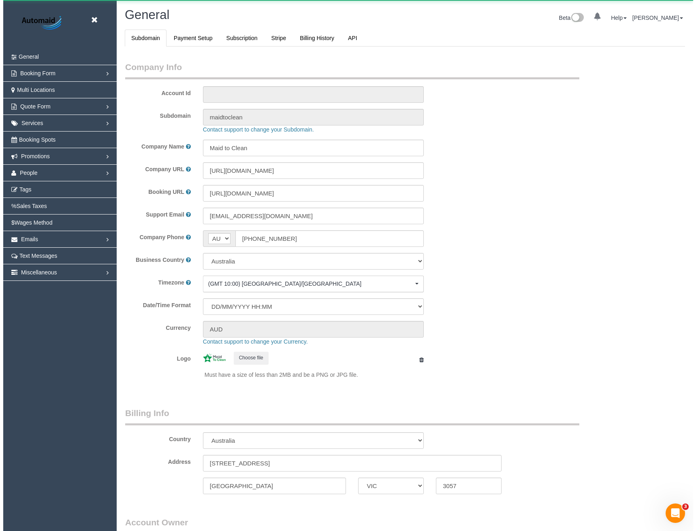
scroll to position [1851, 690]
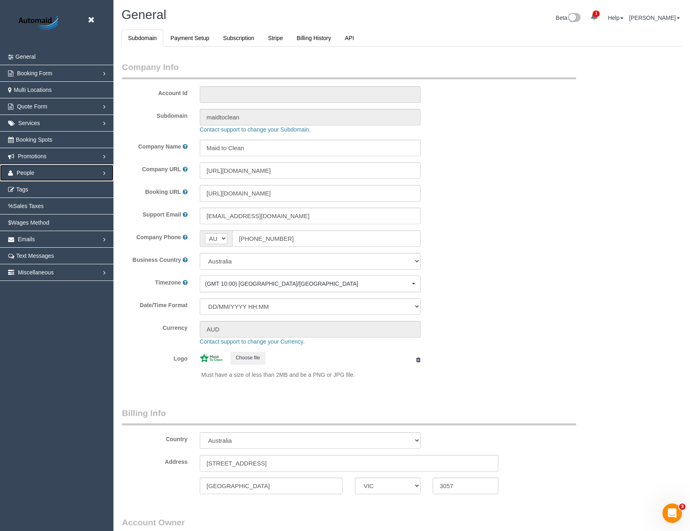
click at [22, 172] on span "People" at bounding box center [26, 173] width 18 height 6
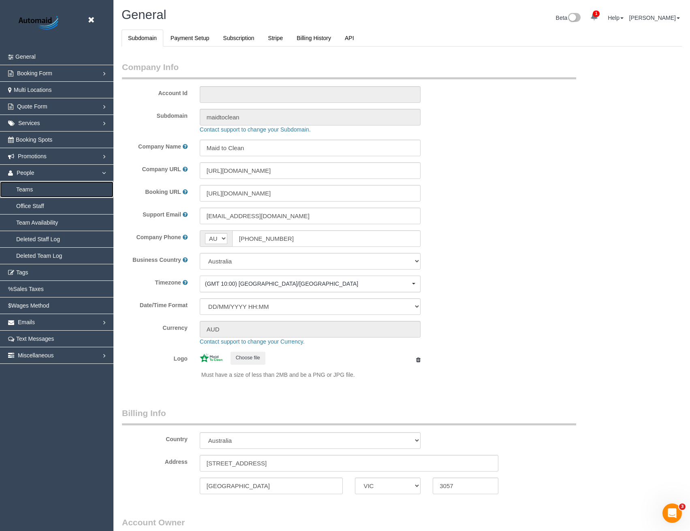
click at [21, 187] on link "Teams" at bounding box center [56, 189] width 113 height 16
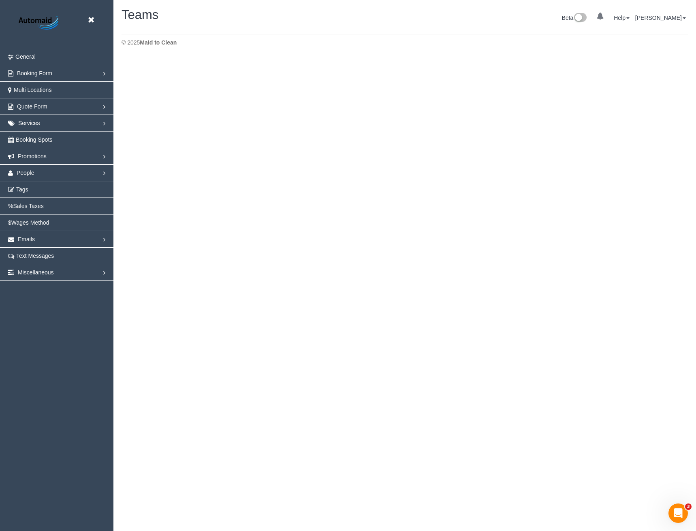
scroll to position [143, 696]
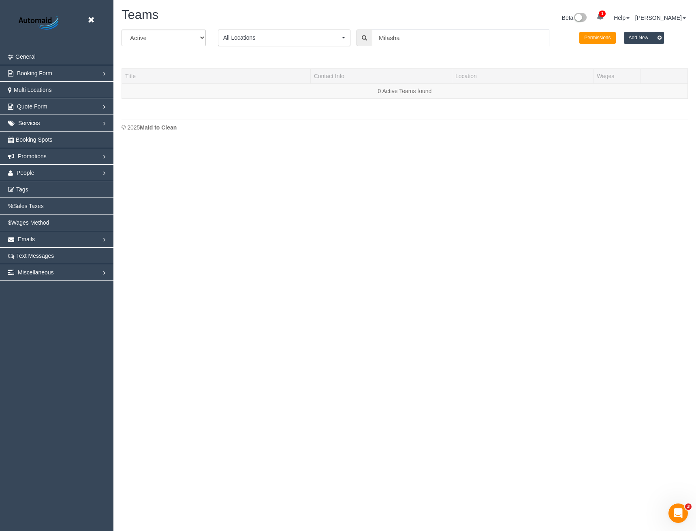
click at [412, 39] on input "Milasha" at bounding box center [460, 38] width 177 height 17
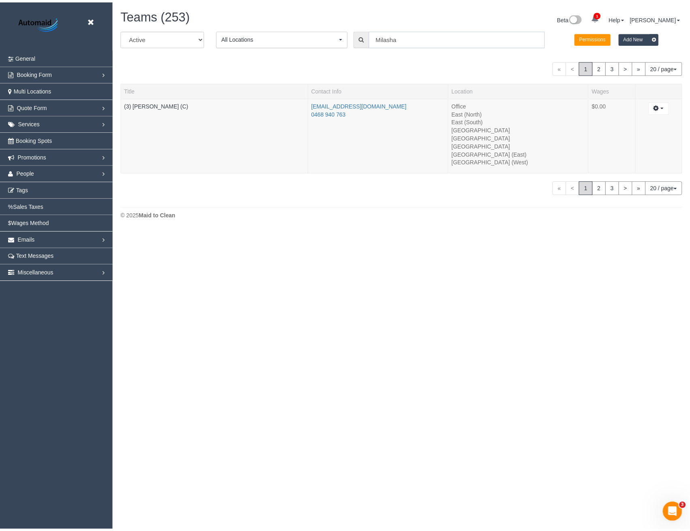
scroll to position [231, 696]
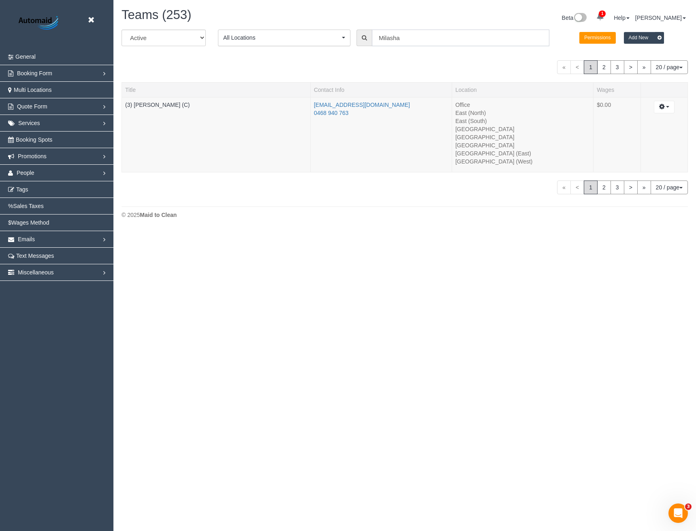
drag, startPoint x: 379, startPoint y: 45, endPoint x: 373, endPoint y: 47, distance: 6.7
click at [373, 47] on div "All Active Archived All Locations All Locations Active Locations Office [defaul…" at bounding box center [404, 41] width 578 height 23
click at [174, 105] on link "(3) [PERSON_NAME] (C)" at bounding box center [157, 105] width 64 height 6
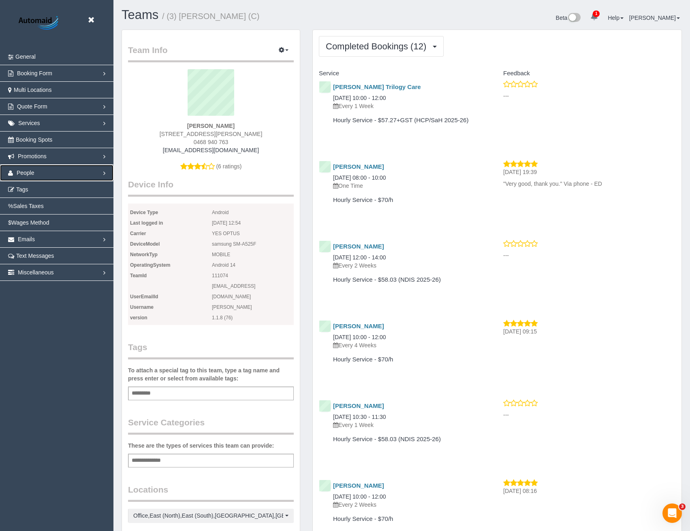
click at [27, 171] on span "People" at bounding box center [26, 173] width 18 height 6
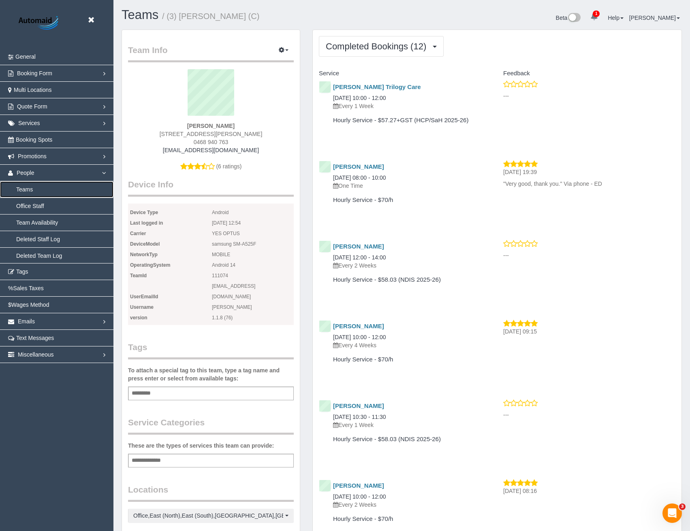
click at [30, 190] on link "Teams" at bounding box center [56, 189] width 113 height 16
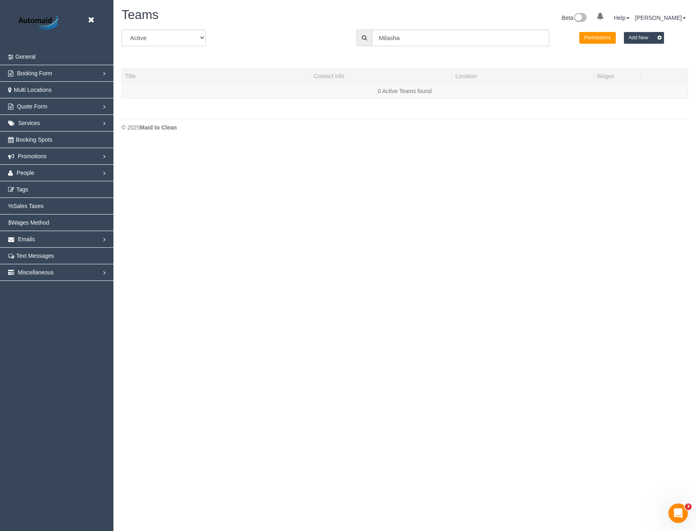
scroll to position [143, 696]
click at [390, 41] on input "Milasha" at bounding box center [460, 38] width 177 height 17
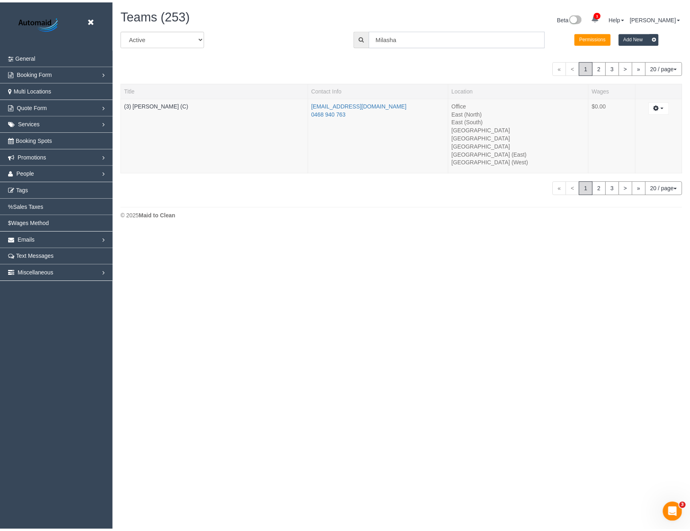
scroll to position [231, 696]
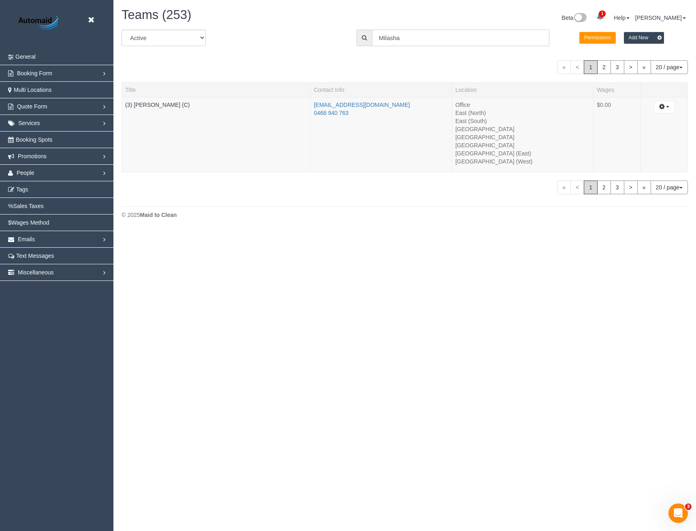
drag, startPoint x: 403, startPoint y: 38, endPoint x: 363, endPoint y: 41, distance: 39.8
click at [363, 41] on div "Milasha" at bounding box center [452, 38] width 193 height 17
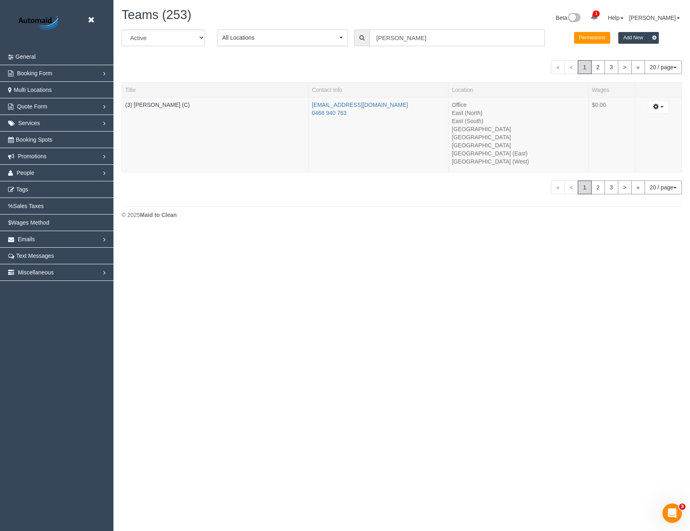
type input "[PERSON_NAME]"
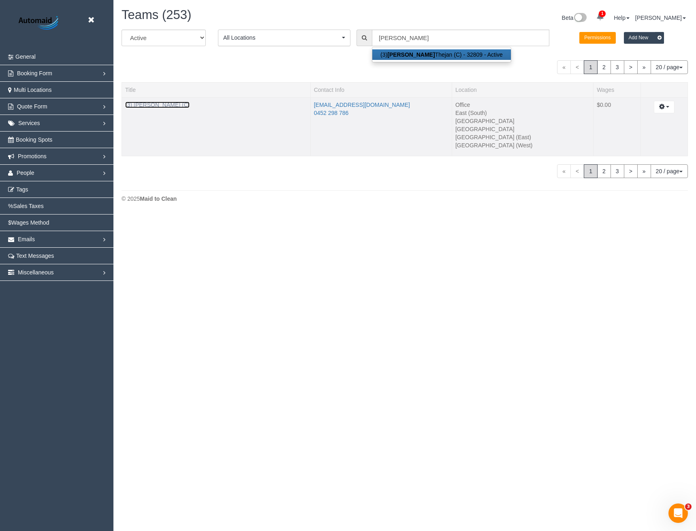
click at [157, 105] on link "(3) [PERSON_NAME] (C)" at bounding box center [157, 105] width 64 height 6
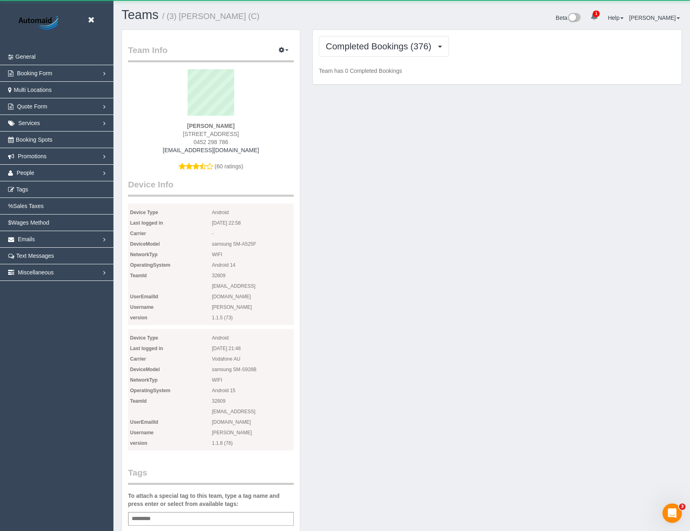
scroll to position [899, 690]
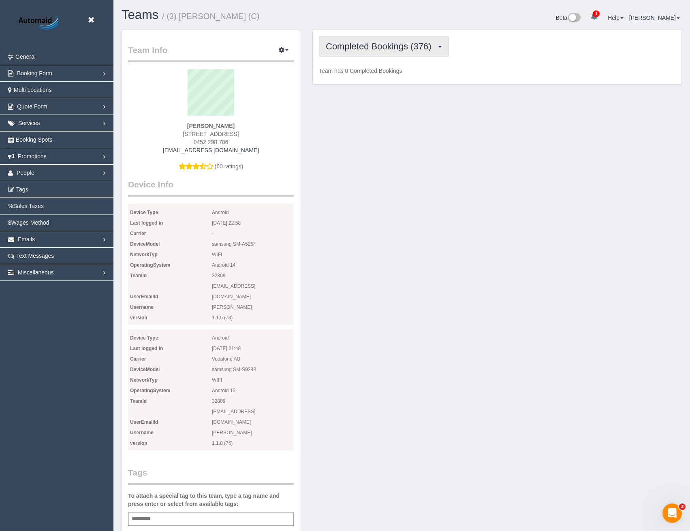
click at [388, 45] on span "Completed Bookings (376)" at bounding box center [380, 46] width 109 height 10
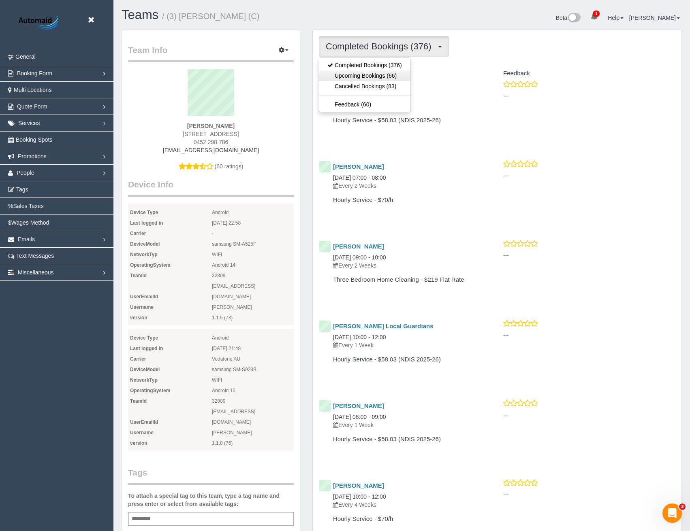
scroll to position [2118, 690]
click at [372, 78] on link "Upcoming Bookings (66)" at bounding box center [364, 75] width 91 height 11
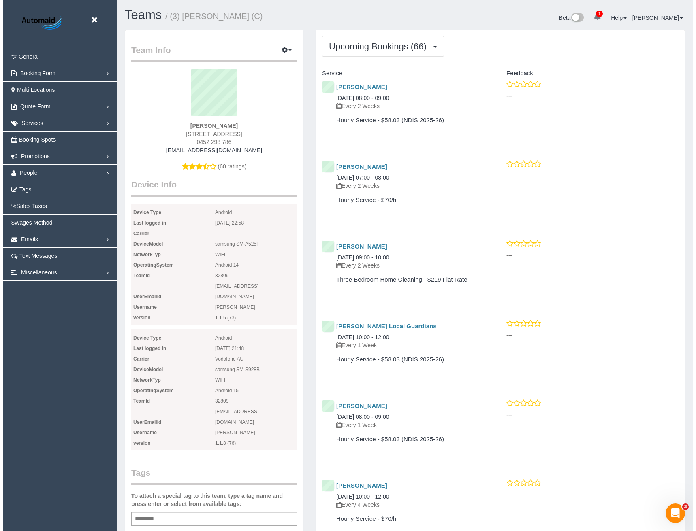
scroll to position [2272, 690]
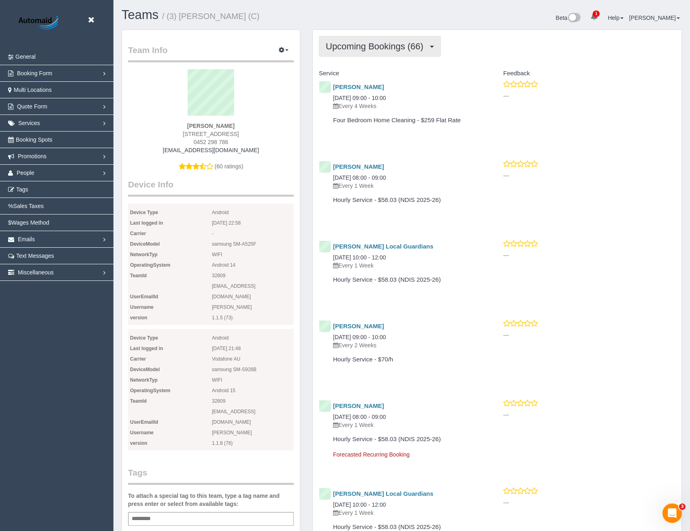
click at [373, 52] on button "Upcoming Bookings (66)" at bounding box center [380, 46] width 122 height 21
click at [461, 130] on div "Four Bedroom Home Cleaning - $259 Flat Rate" at bounding box center [399, 122] width 172 height 18
drag, startPoint x: 89, startPoint y: 23, endPoint x: 49, endPoint y: 74, distance: 64.7
click at [89, 23] on icon at bounding box center [91, 20] width 10 height 10
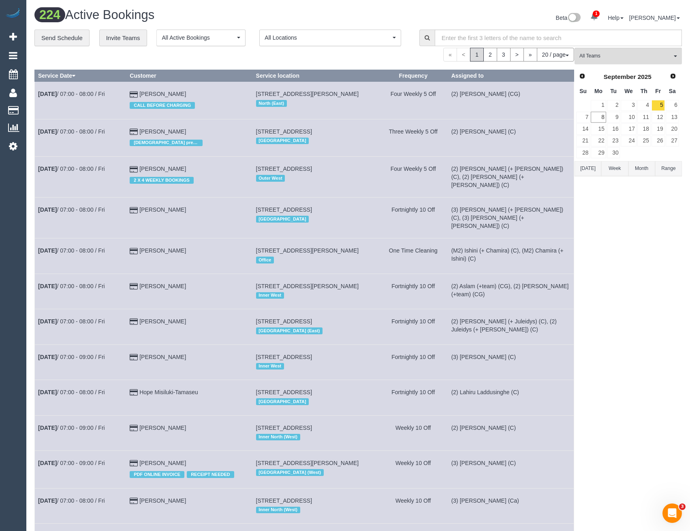
scroll to position [904, 690]
click at [17, 145] on link "Settings" at bounding box center [13, 146] width 26 height 19
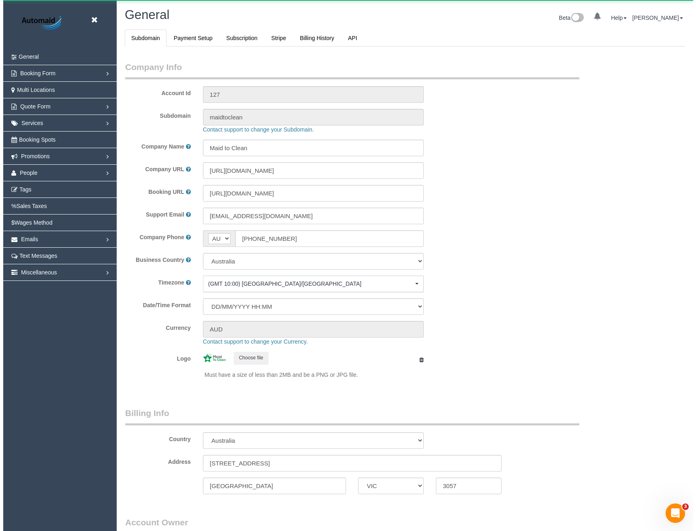
scroll to position [1851, 690]
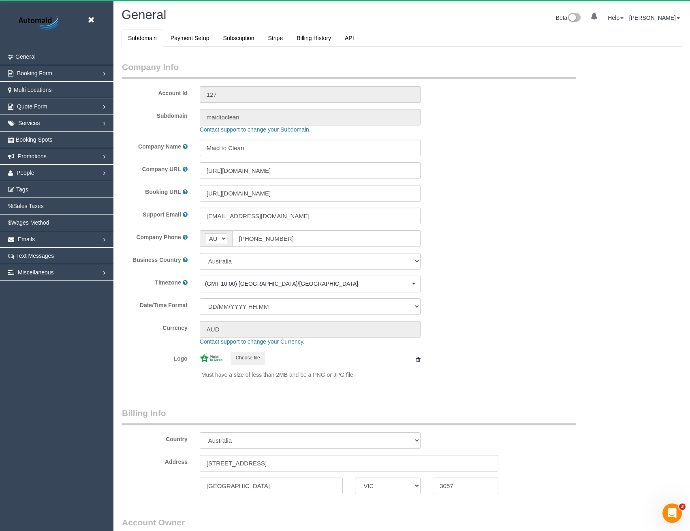
select select "1"
click at [23, 172] on span "People" at bounding box center [26, 173] width 18 height 6
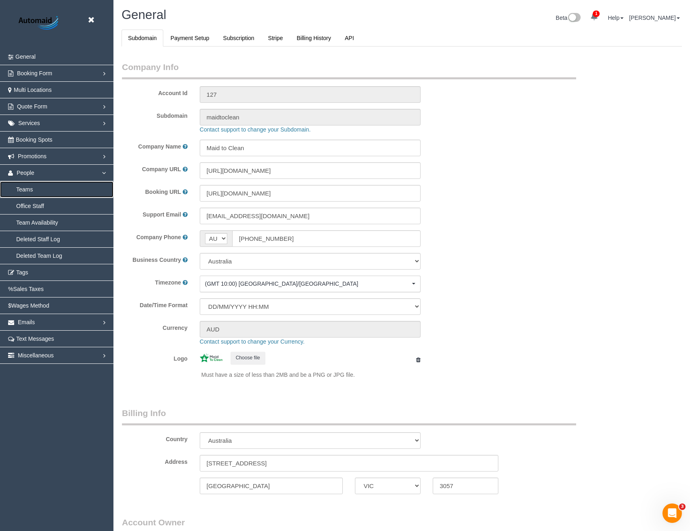
click at [24, 194] on link "Teams" at bounding box center [56, 189] width 113 height 16
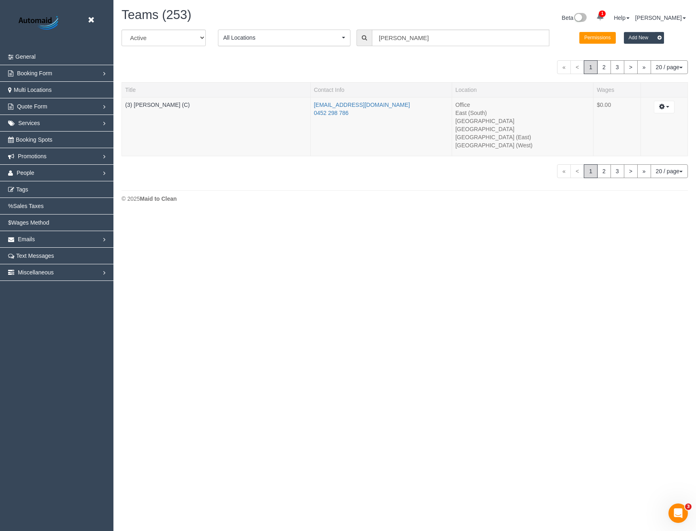
scroll to position [215, 696]
drag, startPoint x: 422, startPoint y: 32, endPoint x: 335, endPoint y: 41, distance: 87.5
click at [335, 41] on div "All Active Archived All Locations All Locations Active Locations Office [defaul…" at bounding box center [404, 41] width 578 height 23
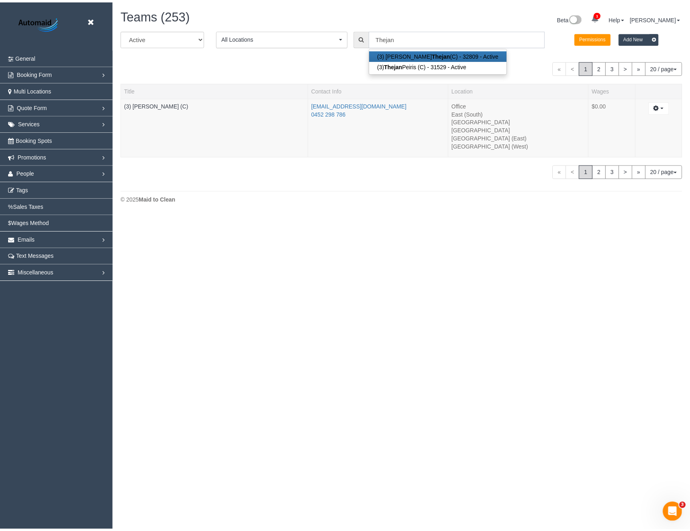
scroll to position [306, 696]
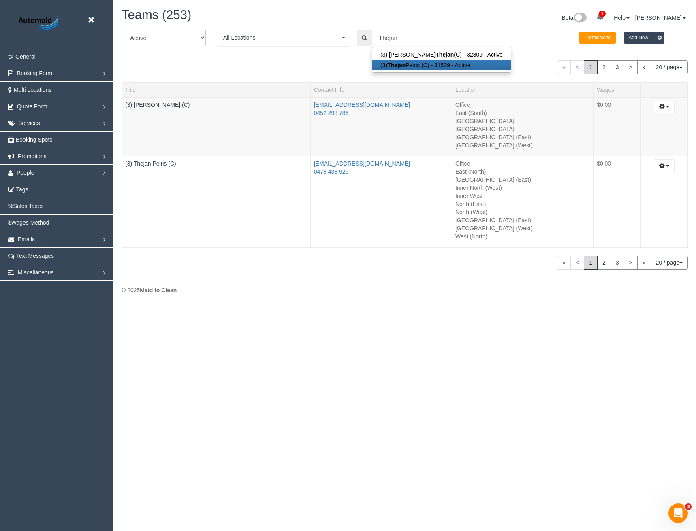
click at [402, 64] on strong "Thejan" at bounding box center [396, 65] width 18 height 6
type input "(3) Thejan Peiris (C)"
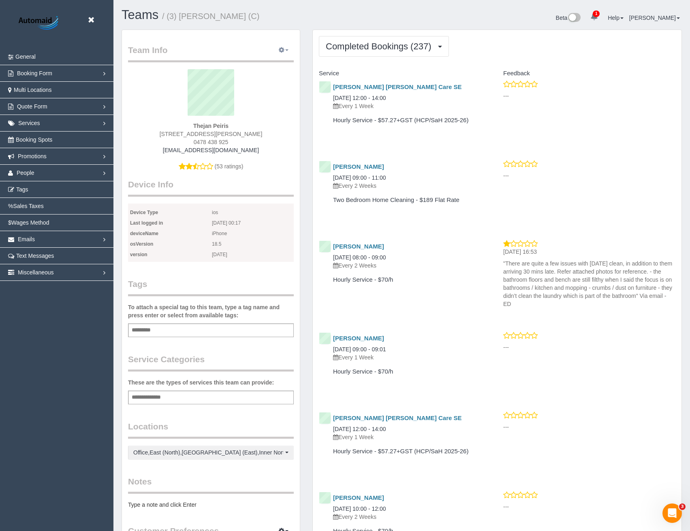
scroll to position [2150, 690]
click at [407, 29] on div "Beta 1 Your Notifications You have 0 alerts × You have 1 to charge for [DATE] H…" at bounding box center [545, 18] width 286 height 21
click at [404, 44] on span "Completed Bookings (237)" at bounding box center [380, 46] width 109 height 10
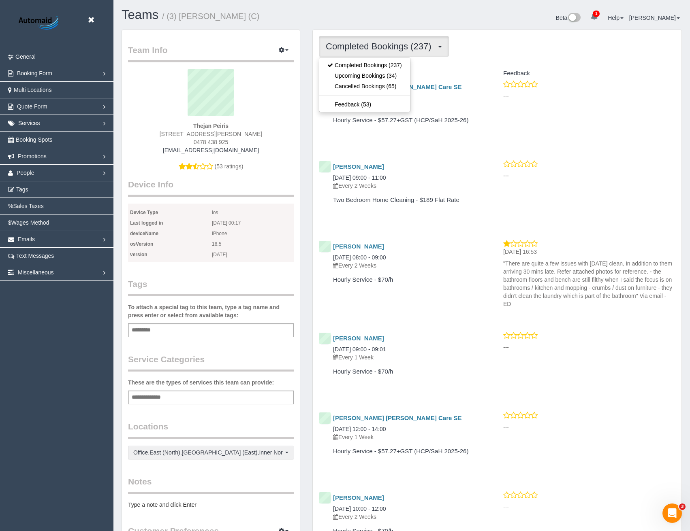
click at [382, 73] on link "Upcoming Bookings (34)" at bounding box center [364, 75] width 91 height 11
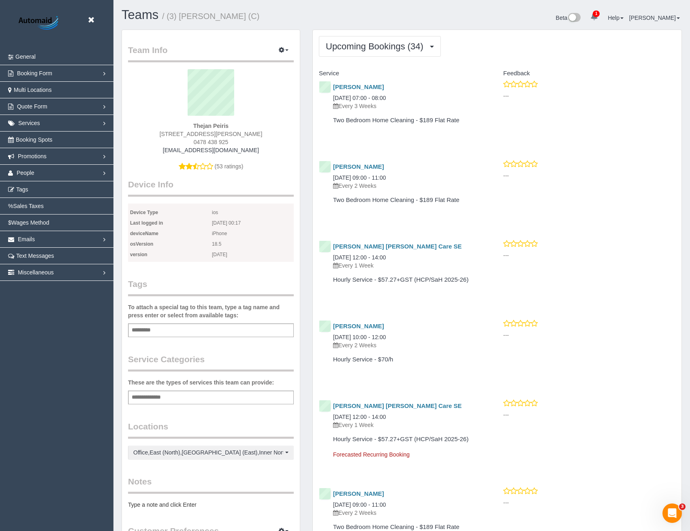
scroll to position [2288, 690]
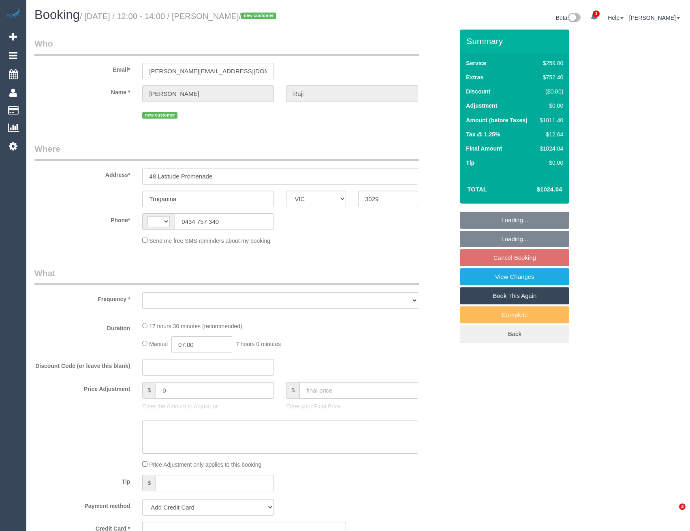
select select "VIC"
select select "string:AU"
select select "string:stripe-pm_1S2FjF2GScqysDRVLZGsKUNf"
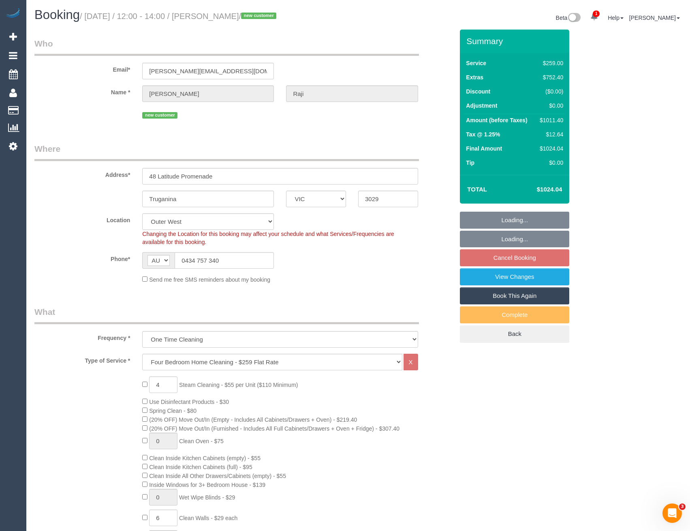
select select "object:691"
select select "number:28"
select select "number:15"
select select "number:18"
select select "number:22"
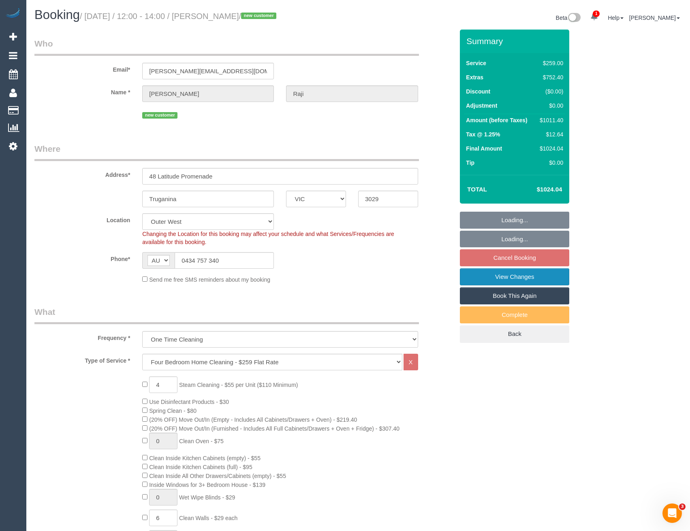
select select "number:33"
select select "number:13"
select select "spot1"
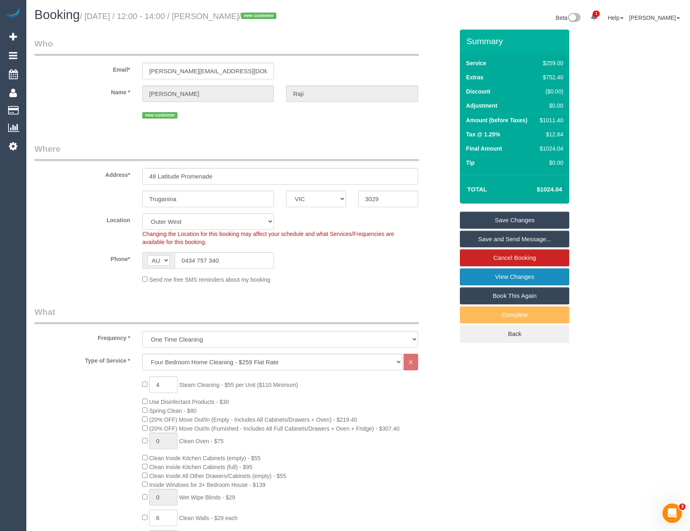
click at [515, 279] on link "View Changes" at bounding box center [514, 277] width 109 height 17
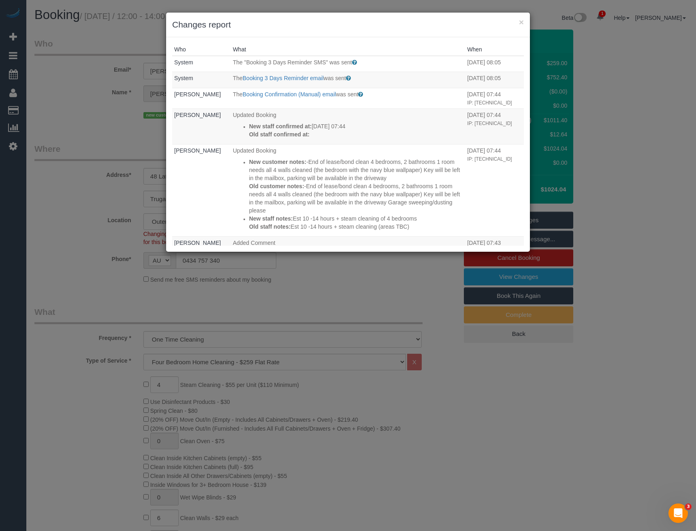
click at [350, 276] on div "× Changes report Who What When System The "Booking 3 Days Reminder SMS" was sen…" at bounding box center [348, 265] width 696 height 531
